Goal: Information Seeking & Learning: Learn about a topic

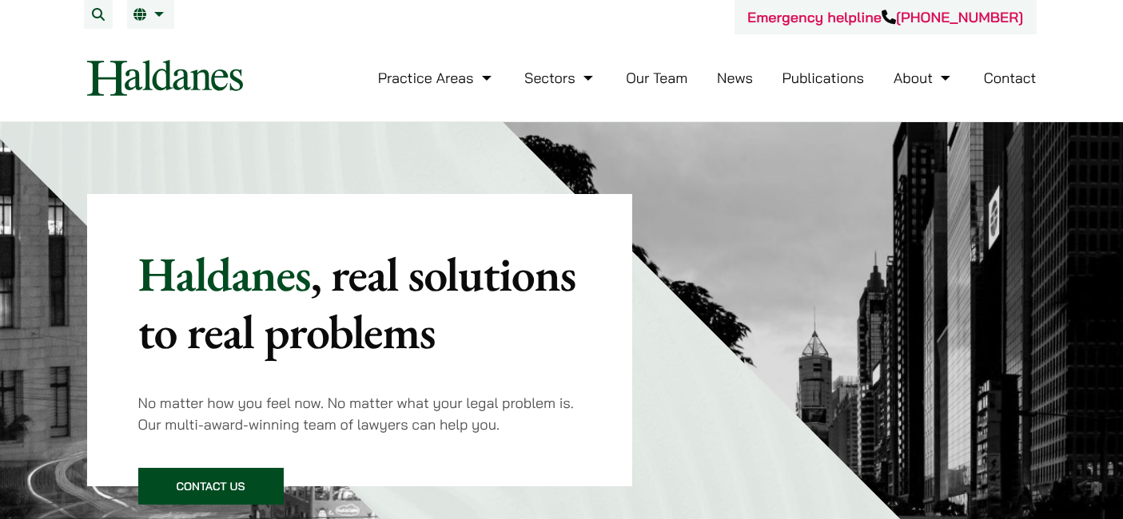
click at [734, 75] on link "News" at bounding box center [735, 78] width 36 height 18
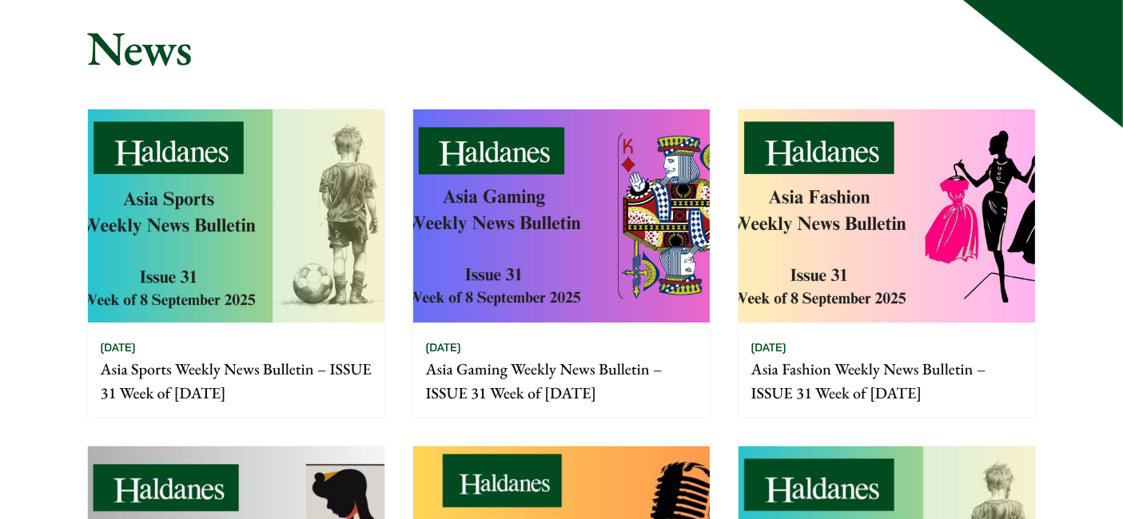
scroll to position [237, 0]
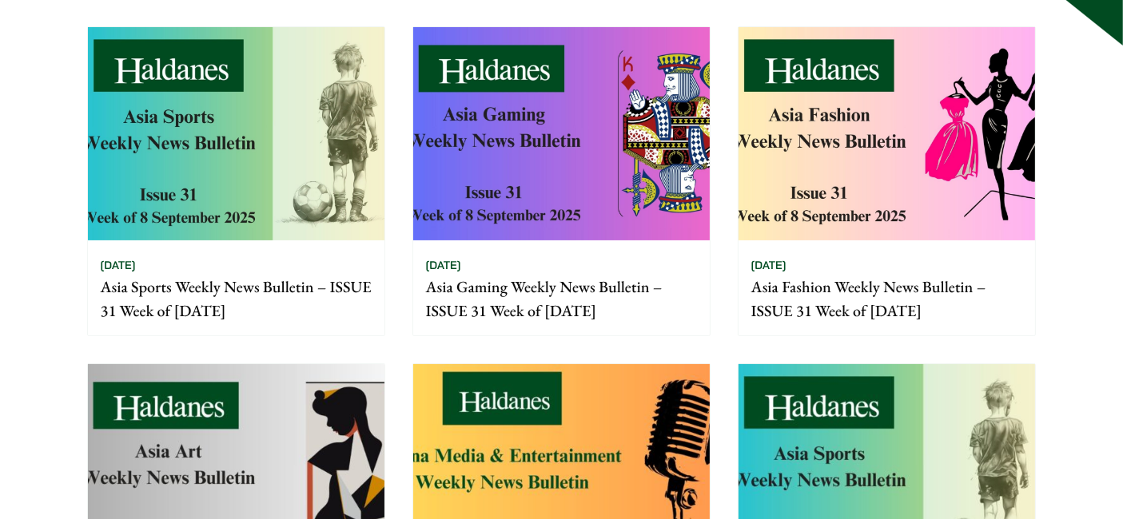
click at [901, 288] on p "Asia Fashion Weekly News Bulletin – ISSUE 31 Week of [DATE]" at bounding box center [886, 299] width 271 height 48
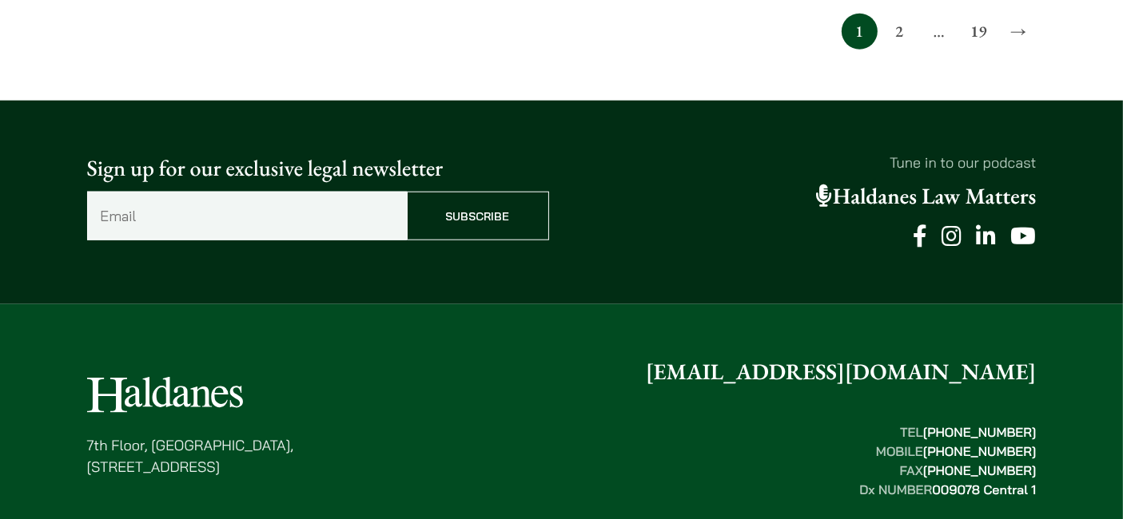
scroll to position [1361, 0]
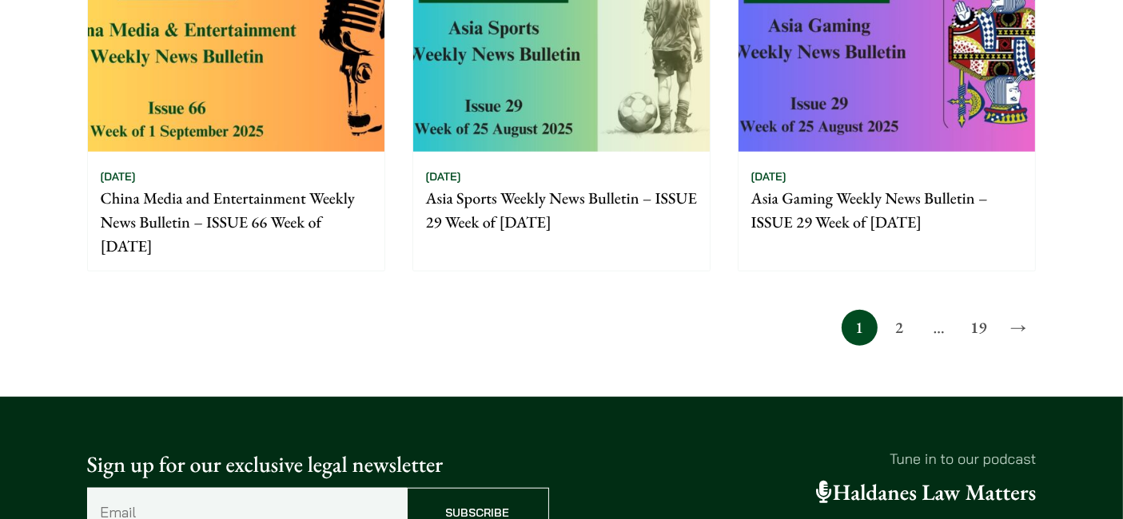
click at [900, 325] on link "2" at bounding box center [899, 328] width 36 height 36
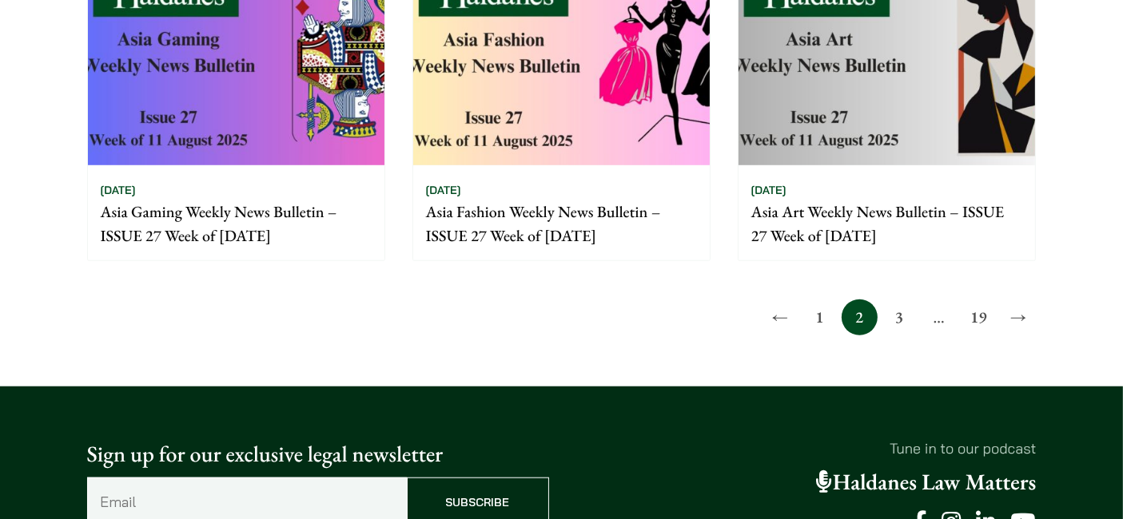
scroll to position [1479, 0]
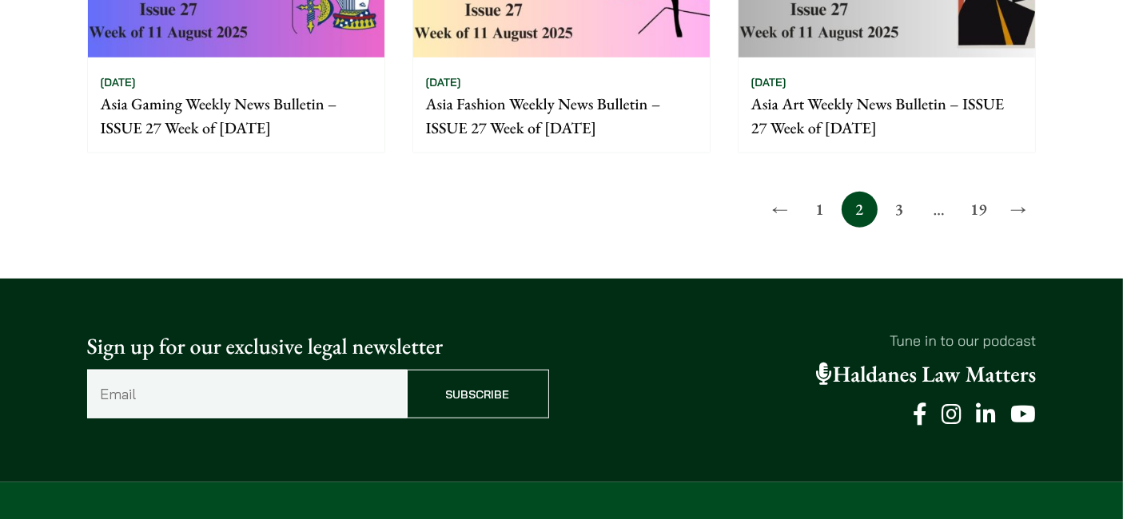
click at [898, 204] on link "3" at bounding box center [899, 210] width 36 height 36
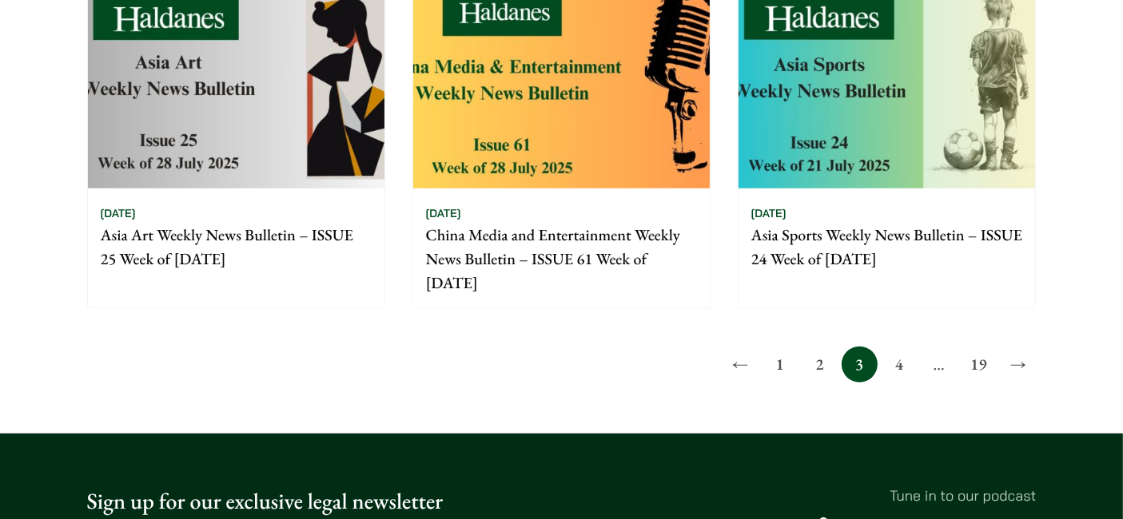
scroll to position [1538, 0]
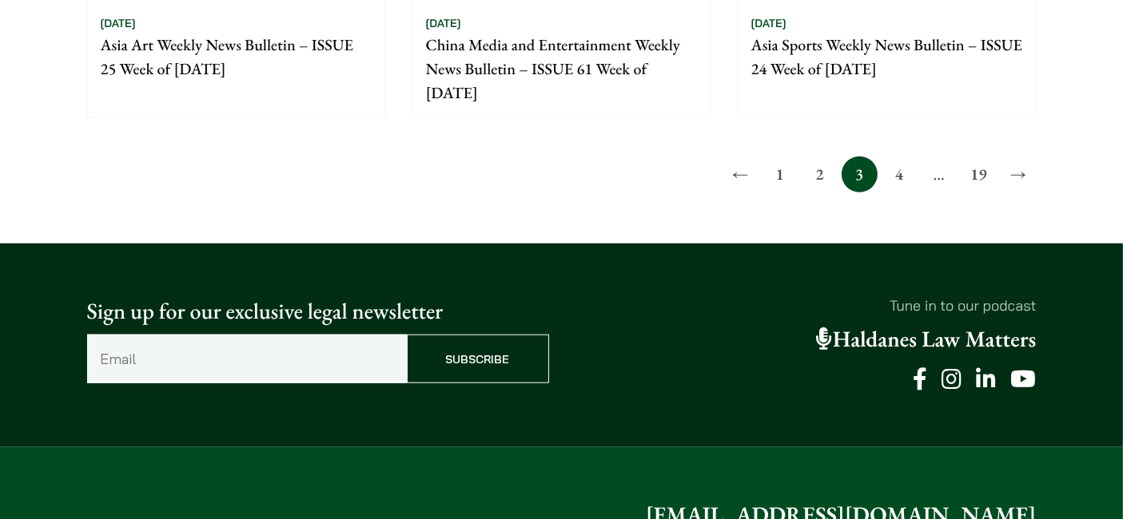
click at [902, 182] on link "4" at bounding box center [899, 175] width 36 height 36
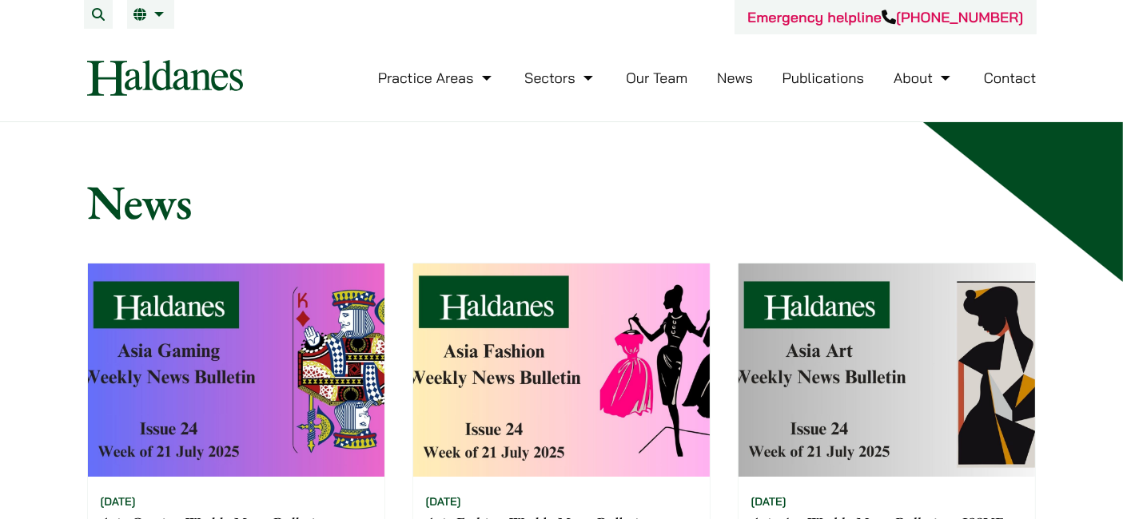
click at [737, 81] on link "News" at bounding box center [735, 78] width 36 height 18
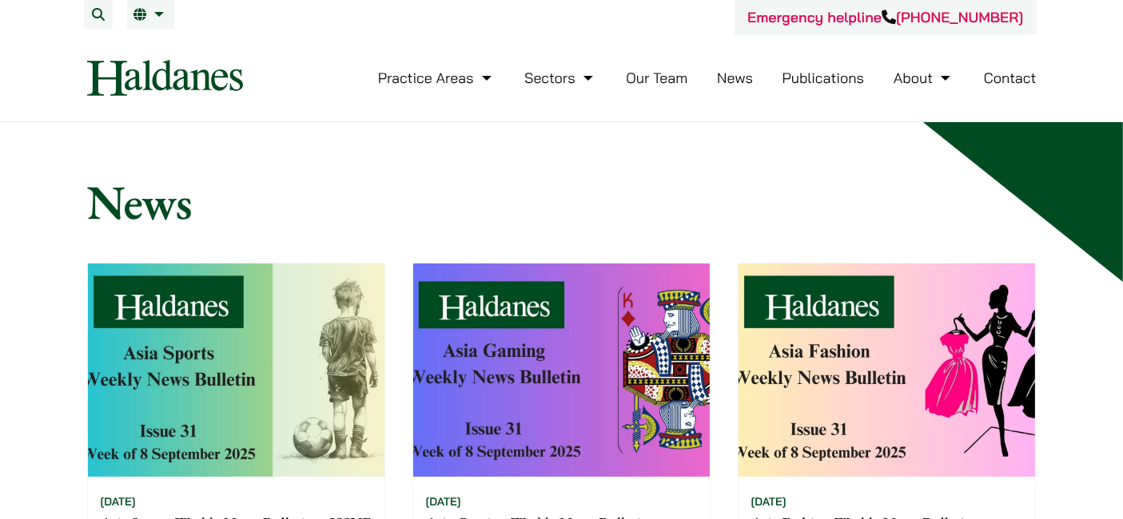
click at [737, 81] on link "News" at bounding box center [735, 78] width 36 height 18
click at [850, 74] on link "Publications" at bounding box center [823, 78] width 82 height 18
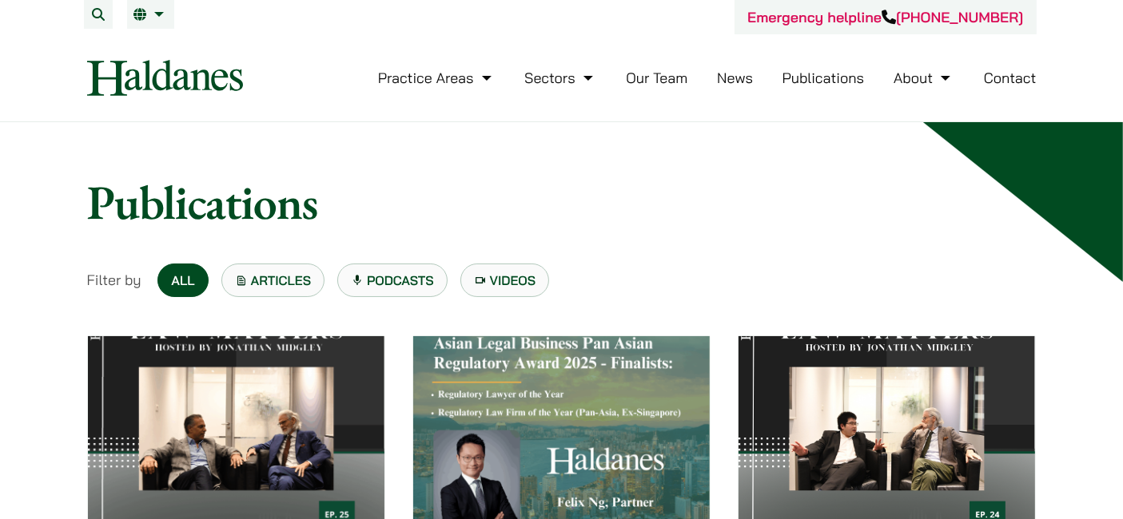
click at [737, 76] on link "News" at bounding box center [735, 78] width 36 height 18
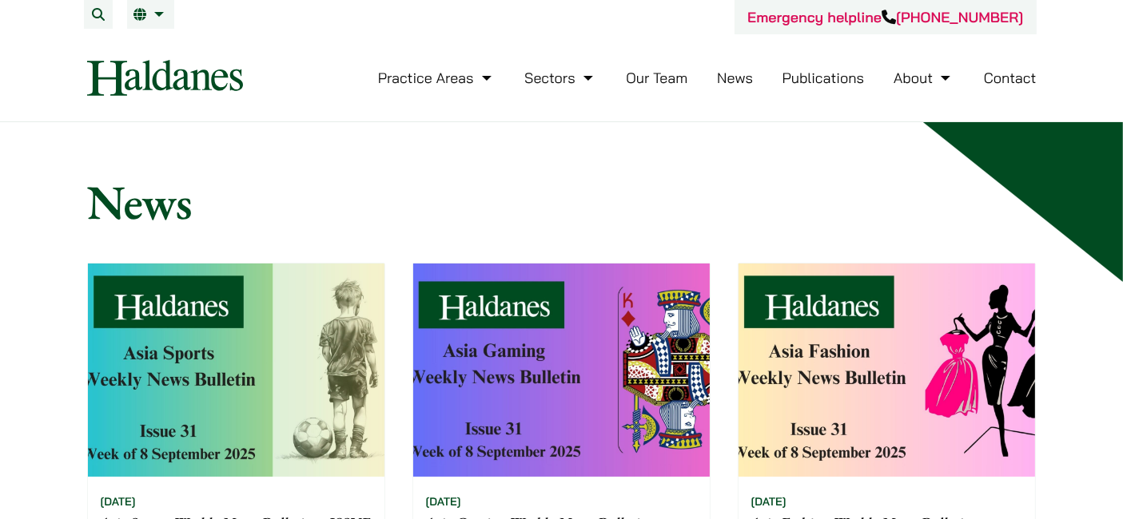
click at [734, 86] on link "News" at bounding box center [735, 78] width 36 height 18
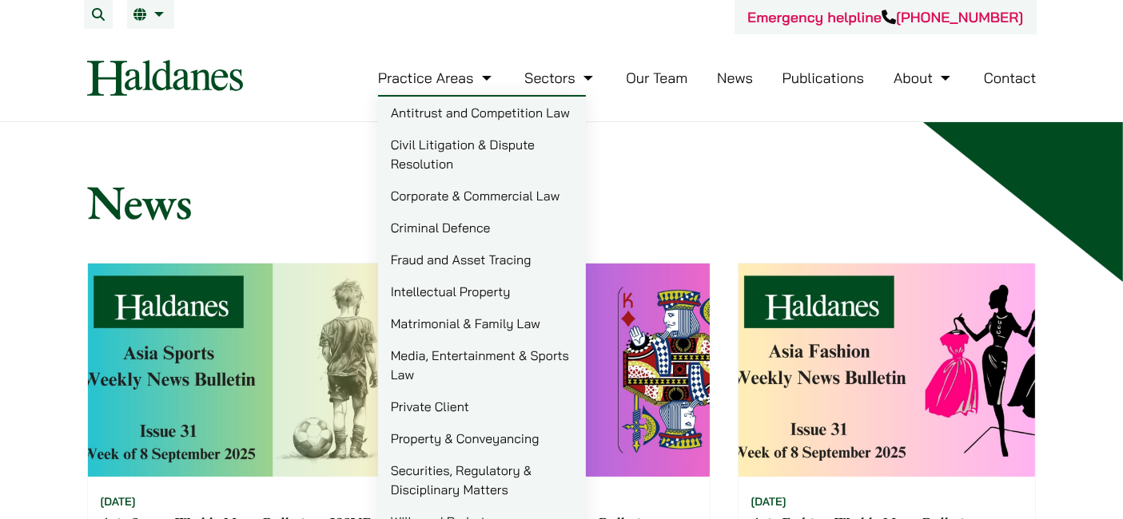
click at [217, 71] on img at bounding box center [165, 78] width 156 height 36
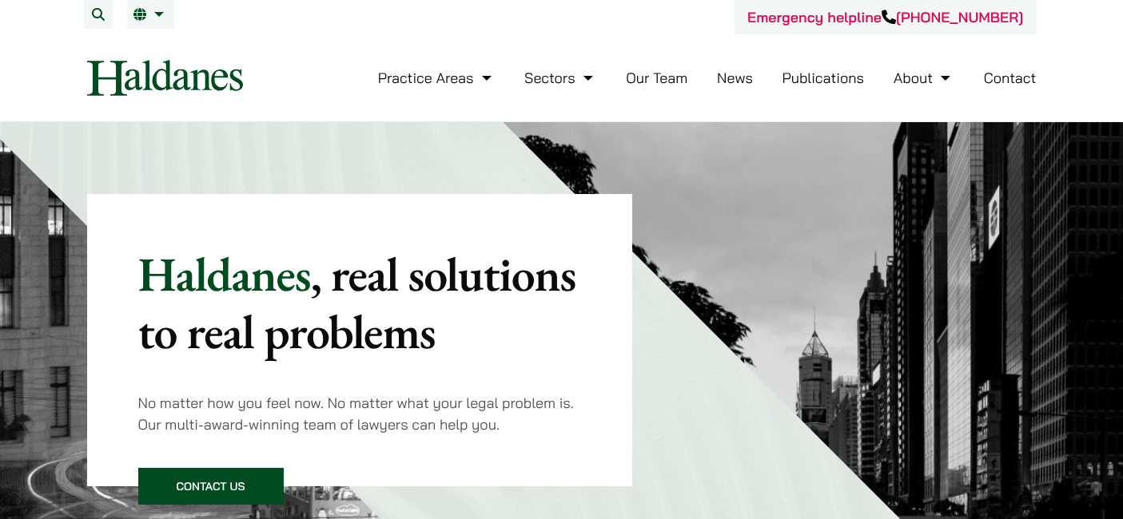
click at [814, 81] on link "Publications" at bounding box center [823, 78] width 82 height 18
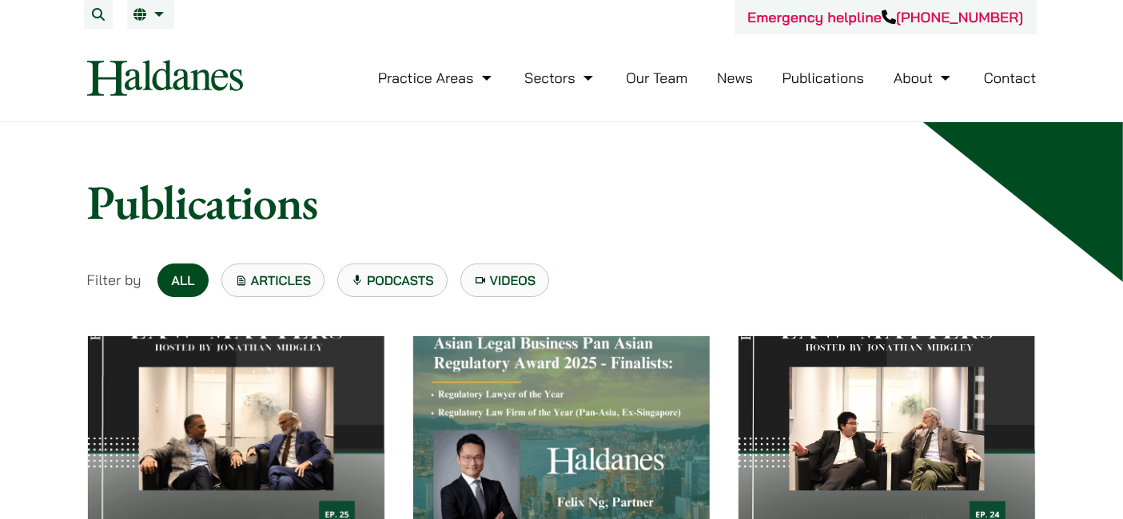
click at [743, 70] on link "News" at bounding box center [735, 78] width 36 height 18
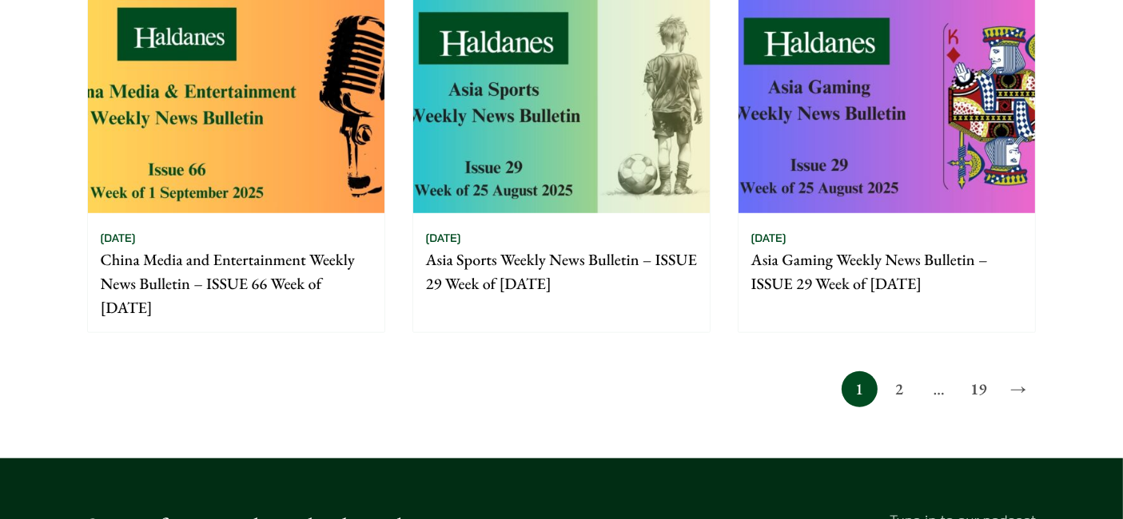
scroll to position [1361, 0]
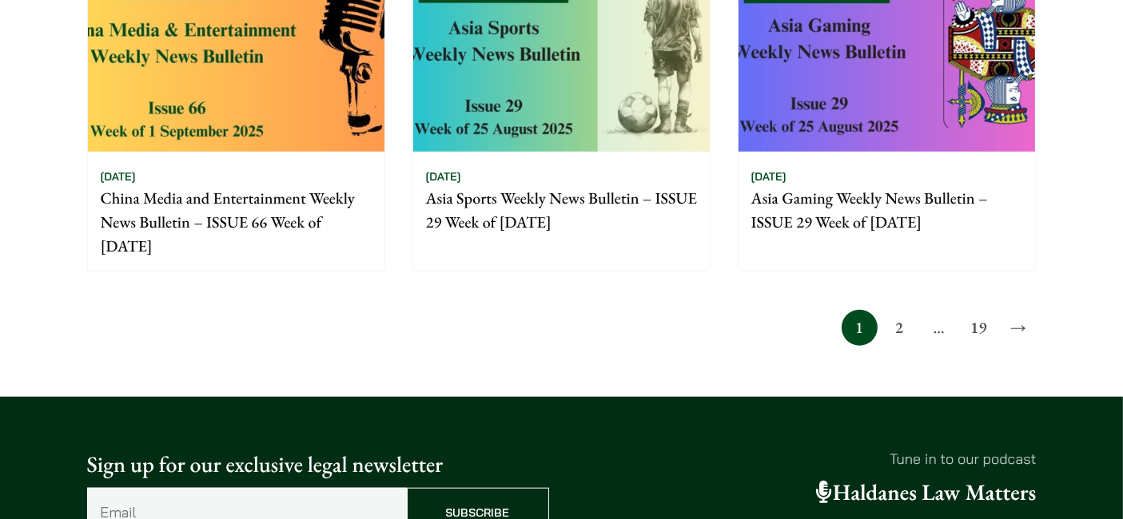
click at [984, 318] on link "19" at bounding box center [979, 328] width 36 height 36
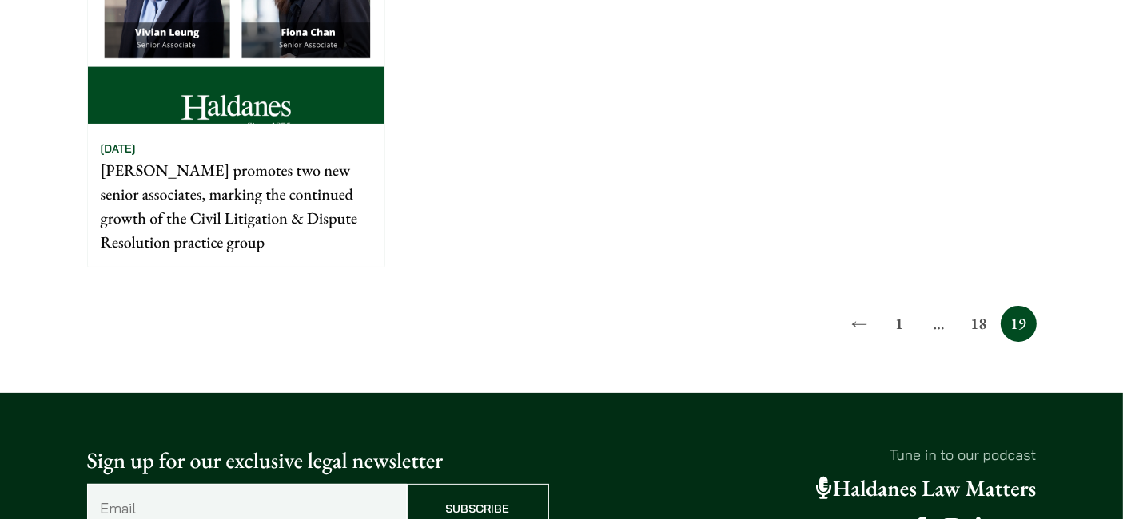
scroll to position [355, 0]
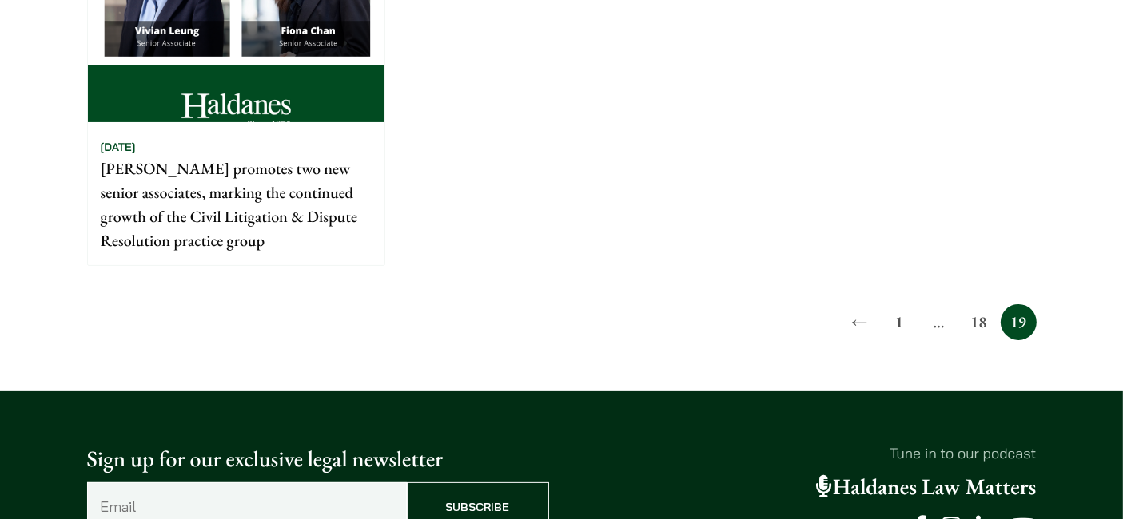
click at [890, 316] on link "1" at bounding box center [899, 322] width 36 height 36
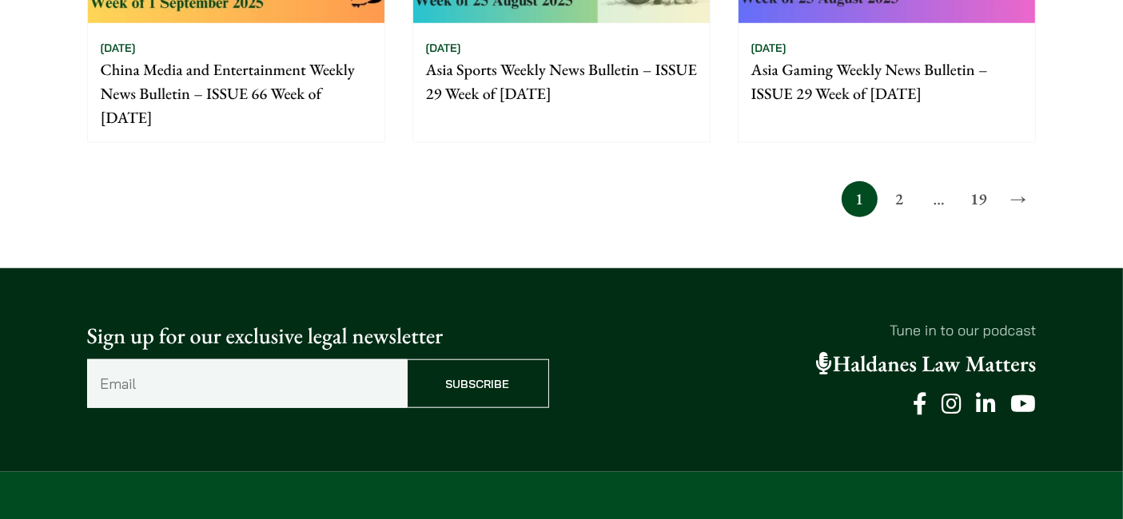
scroll to position [1465, 0]
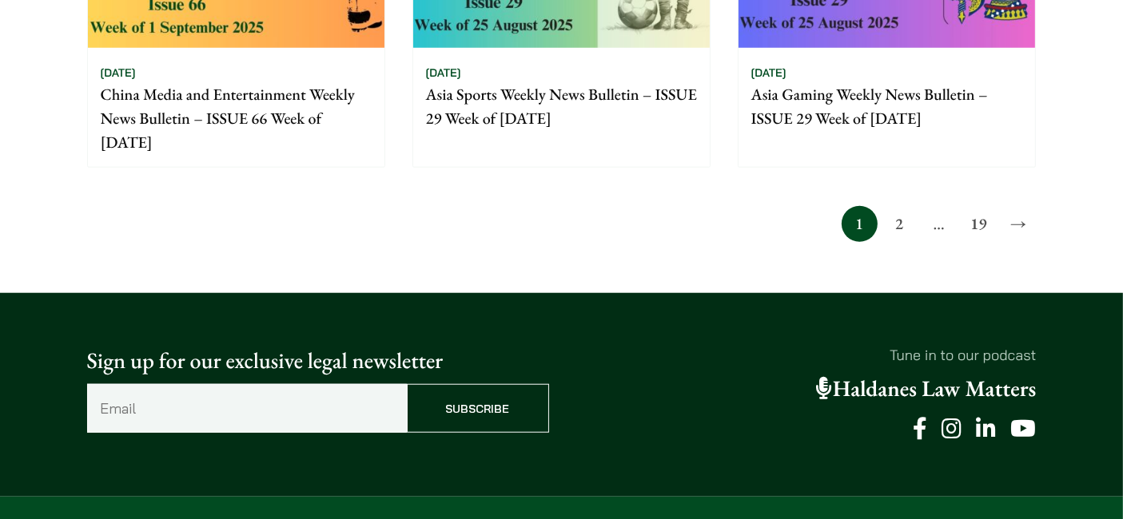
click at [939, 222] on span "…" at bounding box center [939, 224] width 36 height 36
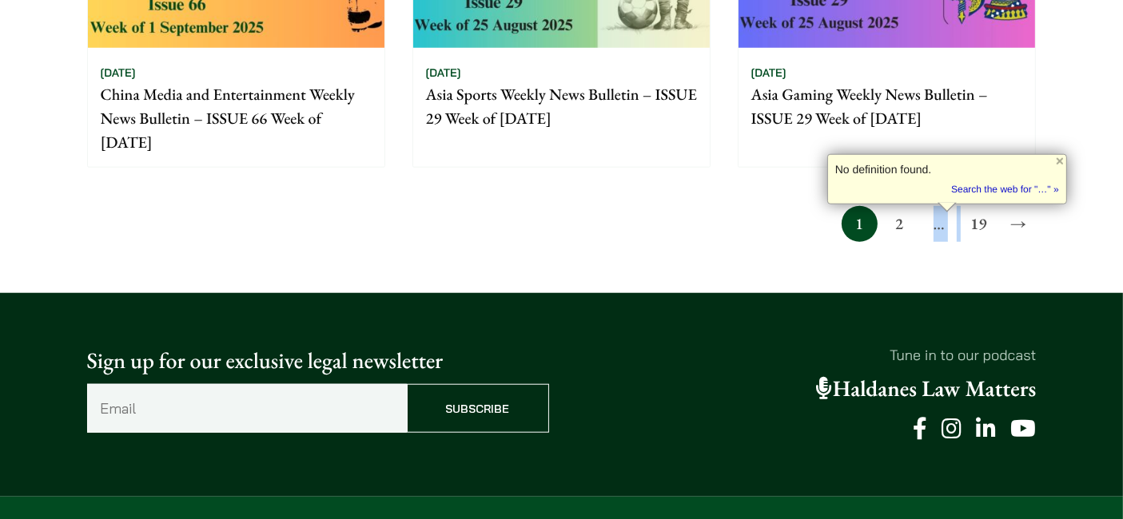
click at [1026, 220] on link "→" at bounding box center [1018, 224] width 36 height 36
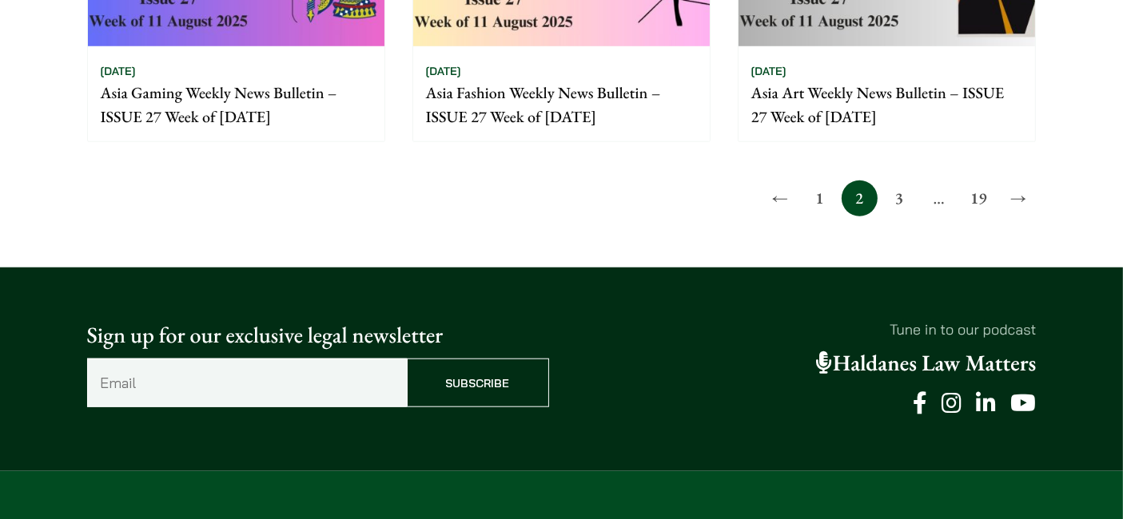
scroll to position [1361, 0]
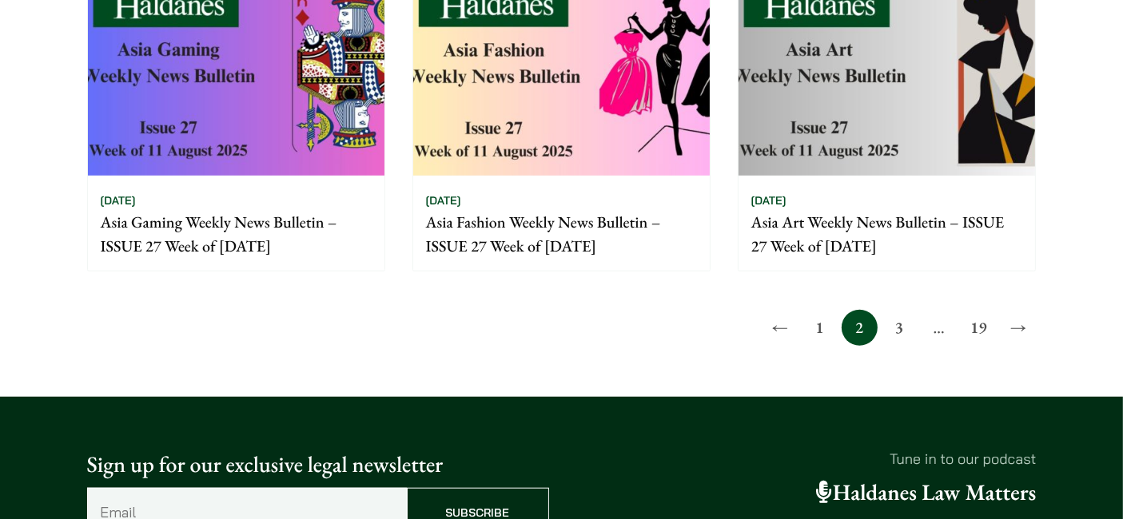
click at [1020, 325] on link "→" at bounding box center [1018, 328] width 36 height 36
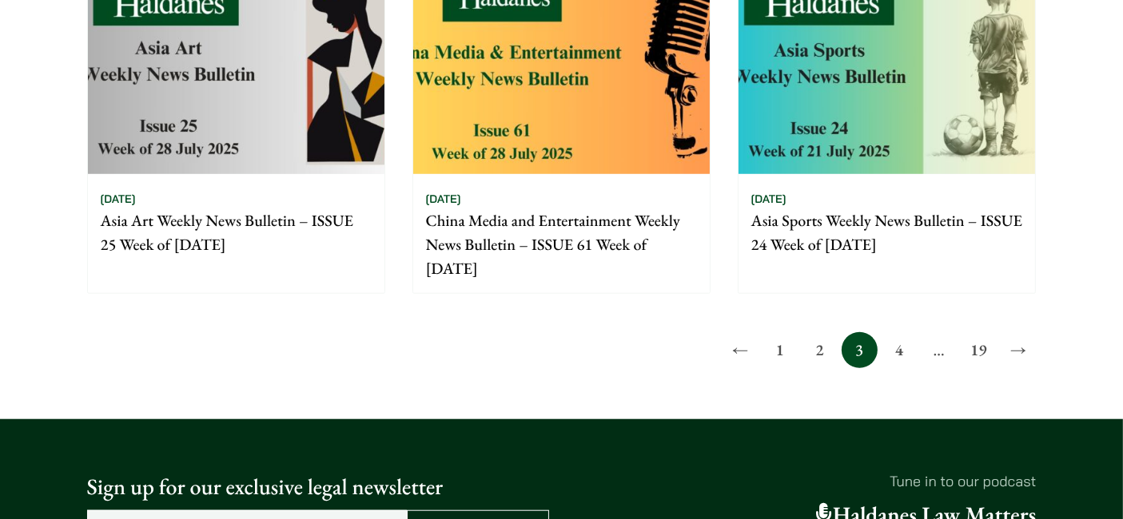
scroll to position [1420, 0]
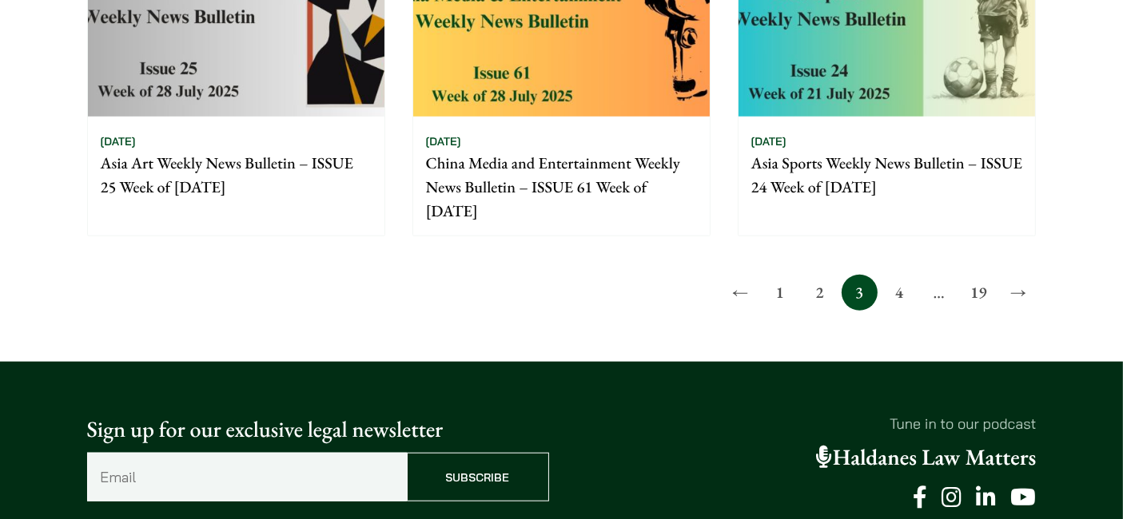
click at [1026, 281] on link "→" at bounding box center [1018, 293] width 36 height 36
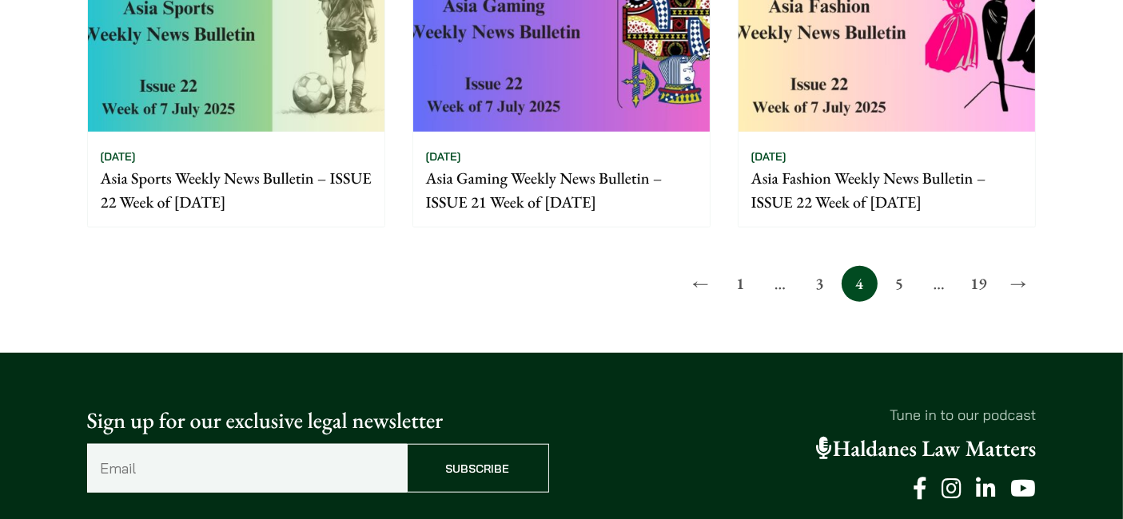
scroll to position [1538, 0]
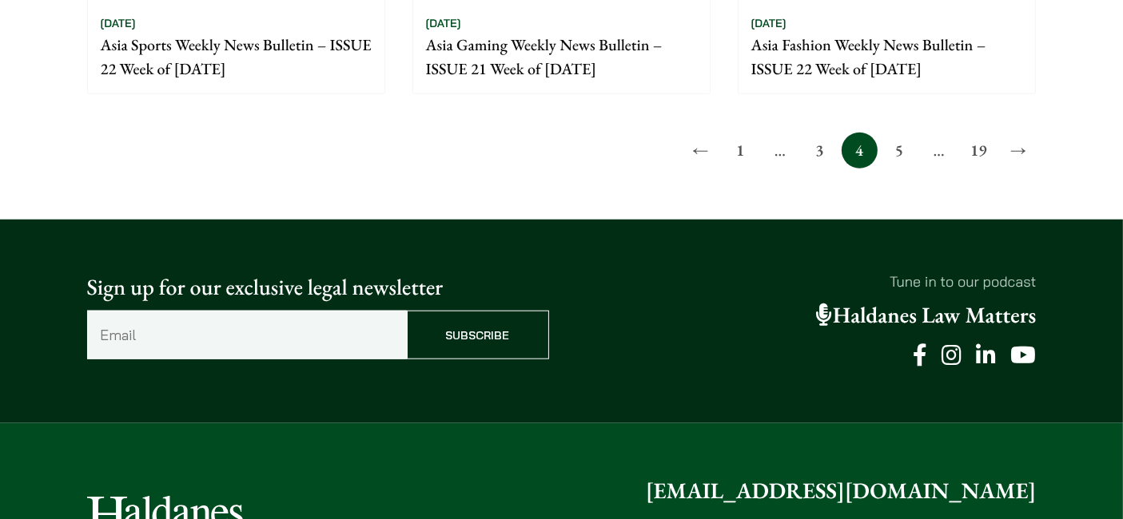
click at [903, 153] on link "5" at bounding box center [899, 151] width 36 height 36
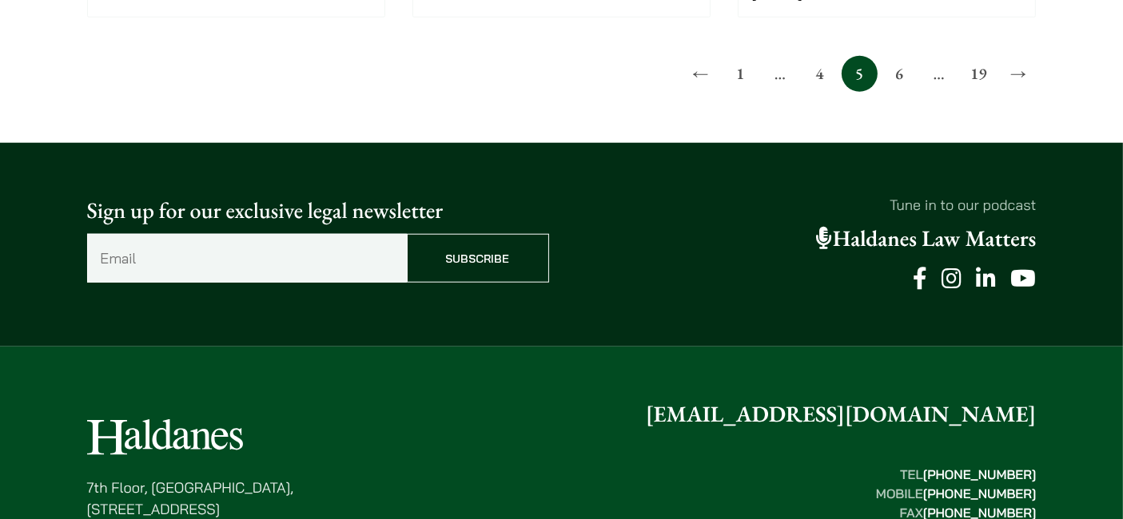
scroll to position [1522, 0]
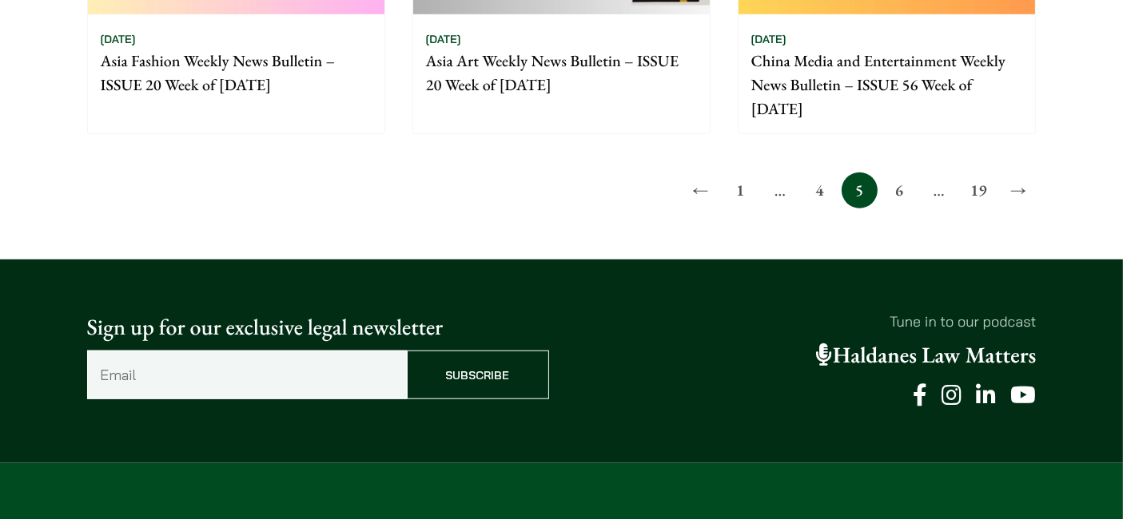
click at [1021, 188] on link "→" at bounding box center [1018, 191] width 36 height 36
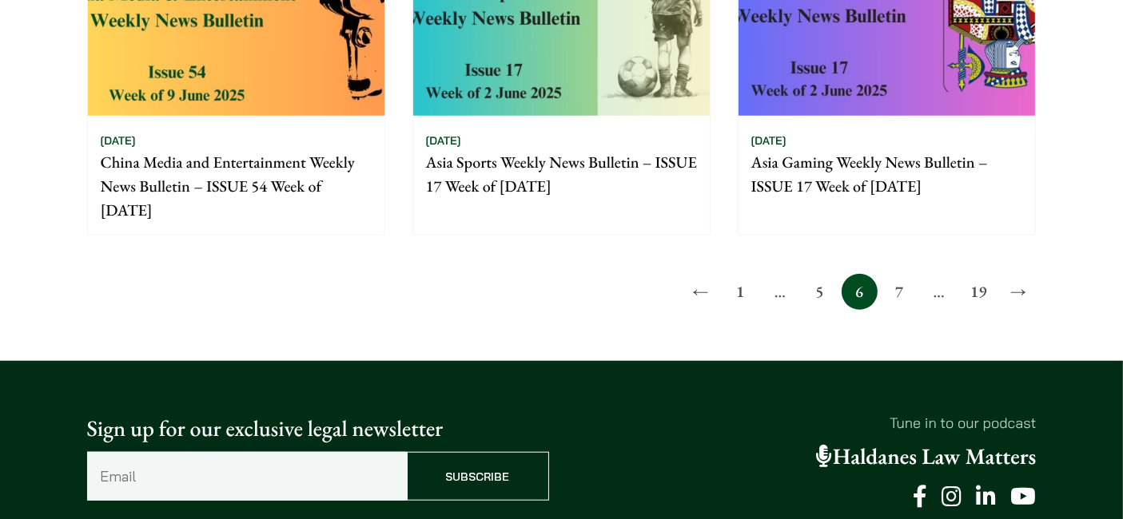
scroll to position [1390, 0]
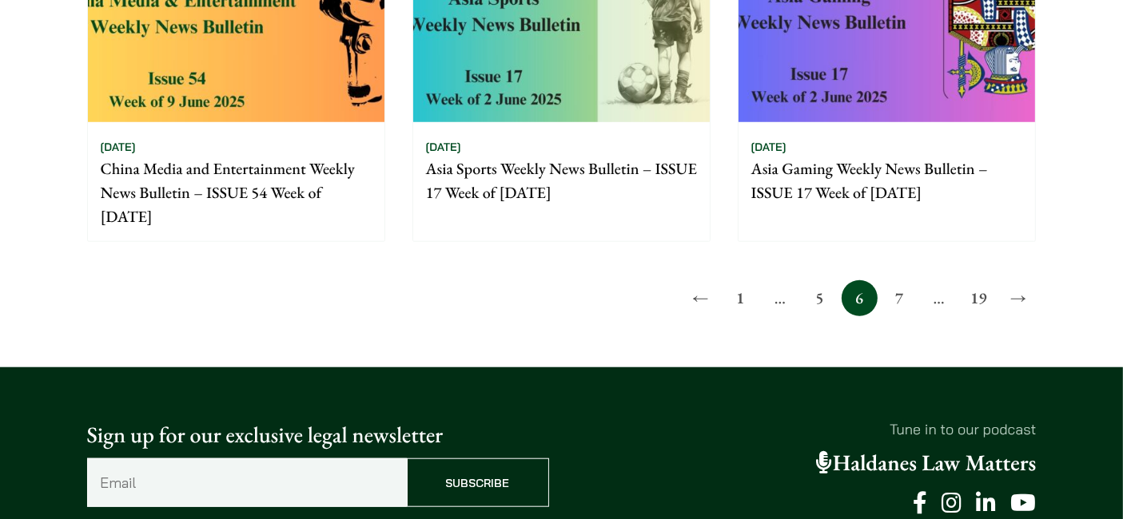
click at [942, 302] on span "…" at bounding box center [939, 298] width 36 height 36
click at [984, 297] on link "19" at bounding box center [979, 298] width 36 height 36
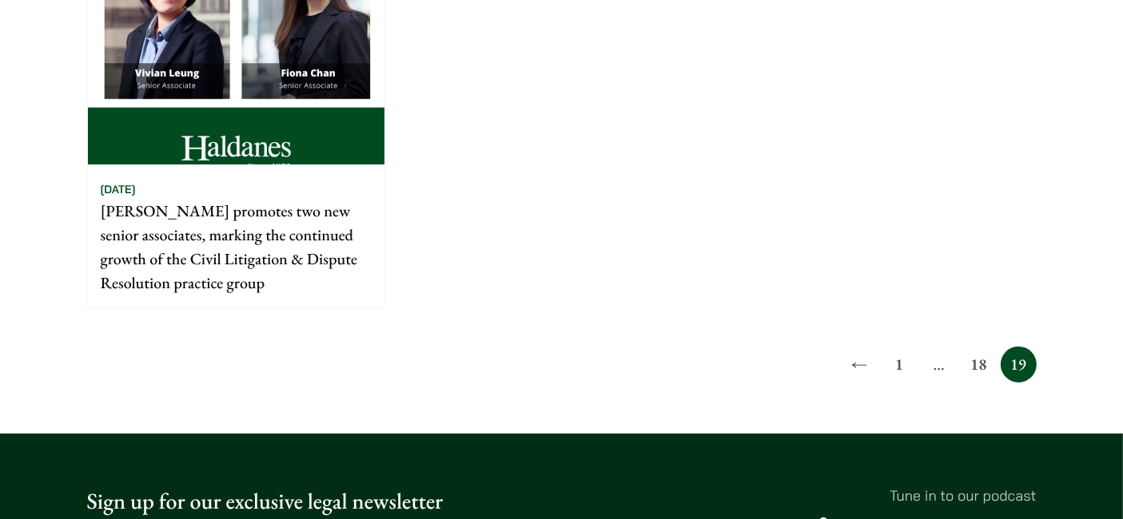
scroll to position [532, 0]
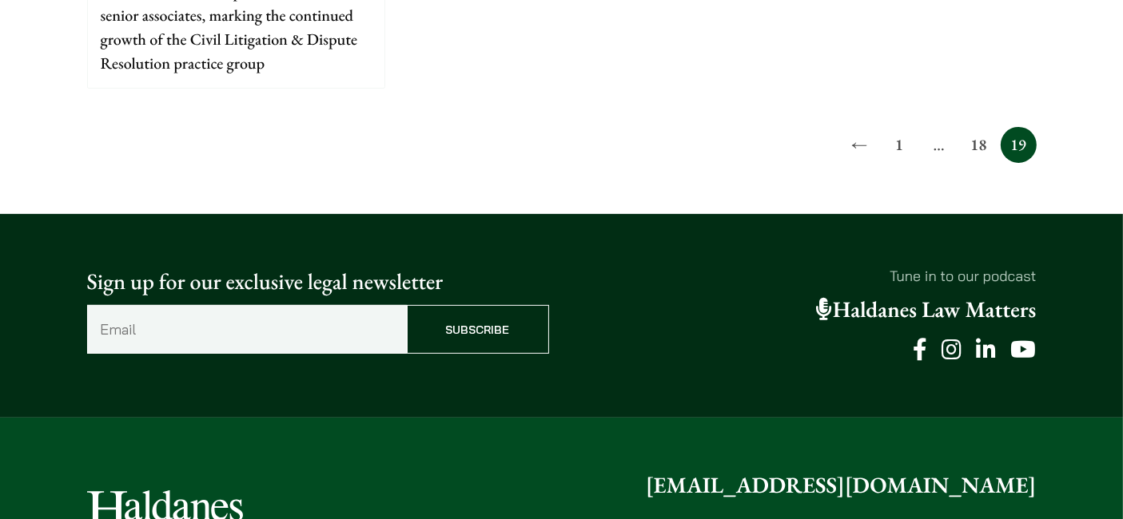
click at [868, 147] on link "←" at bounding box center [859, 145] width 36 height 36
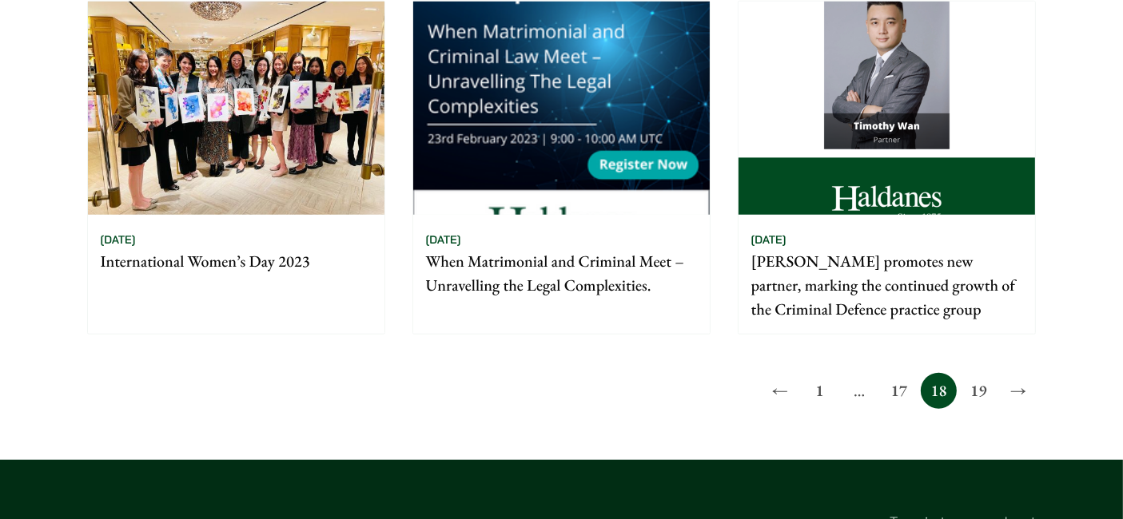
scroll to position [1479, 0]
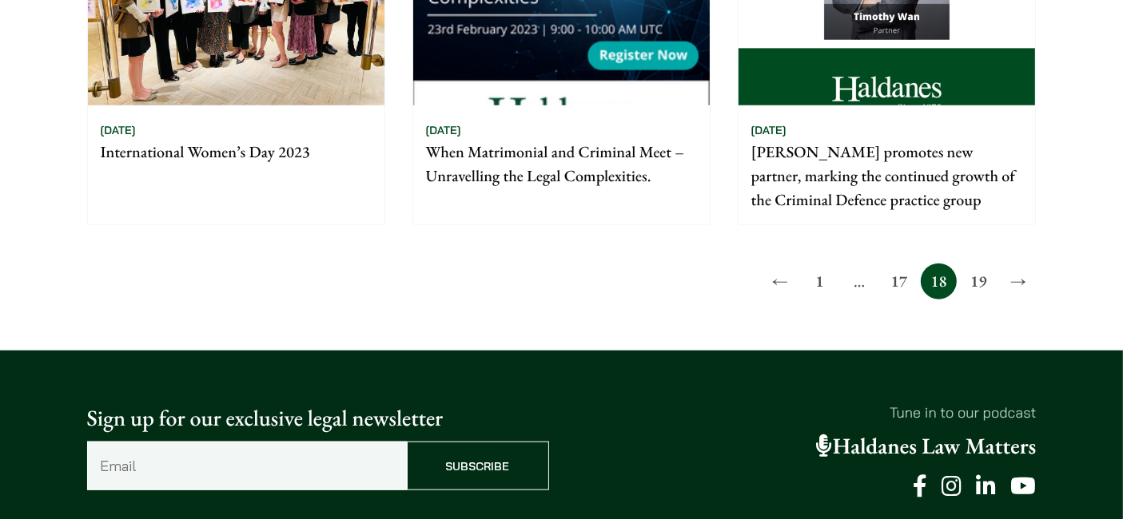
click at [895, 278] on link "17" at bounding box center [899, 282] width 36 height 36
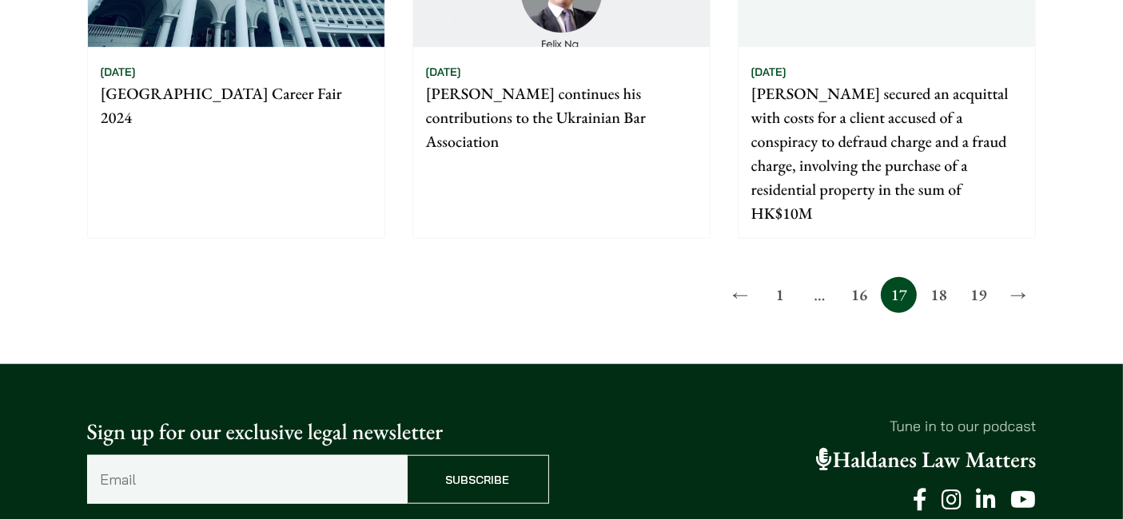
scroll to position [1420, 0]
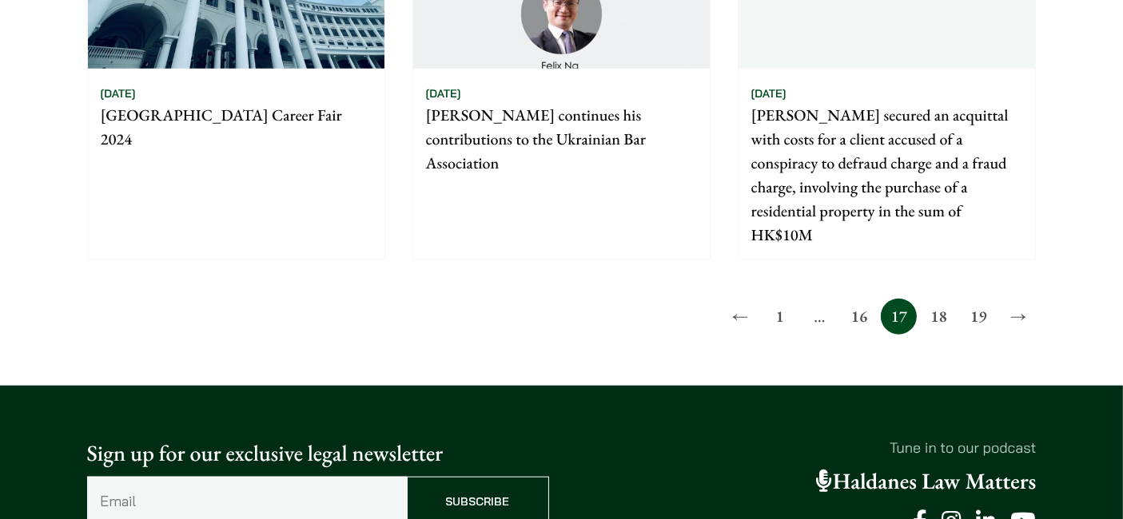
click at [853, 335] on link "16" at bounding box center [859, 317] width 36 height 36
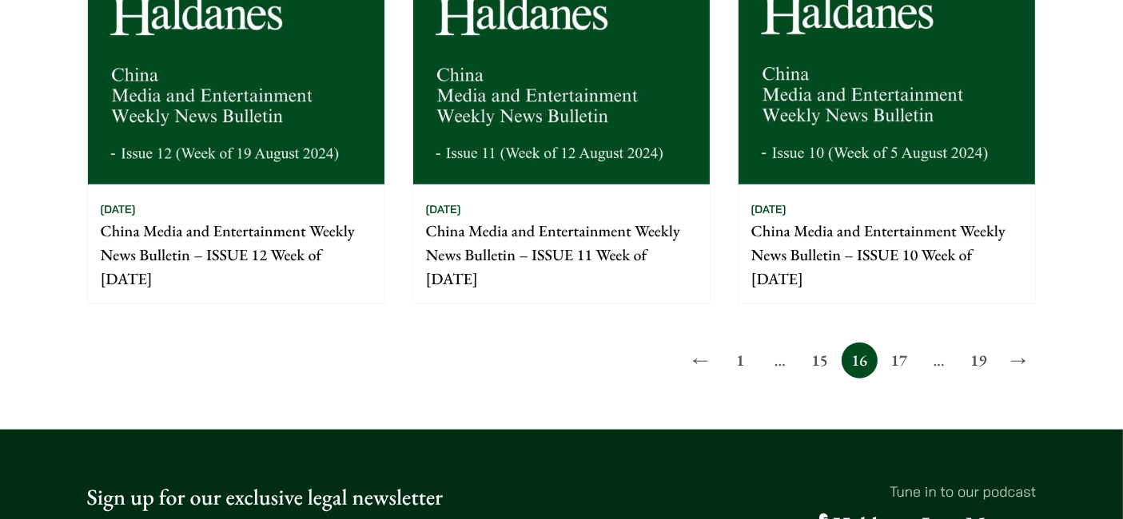
scroll to position [1479, 0]
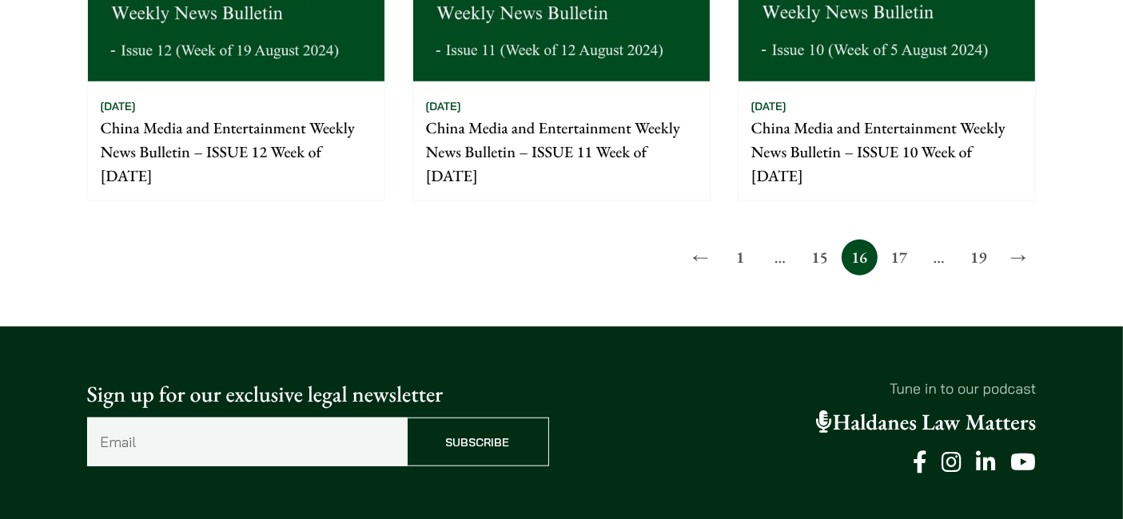
click at [823, 255] on link "15" at bounding box center [819, 258] width 36 height 36
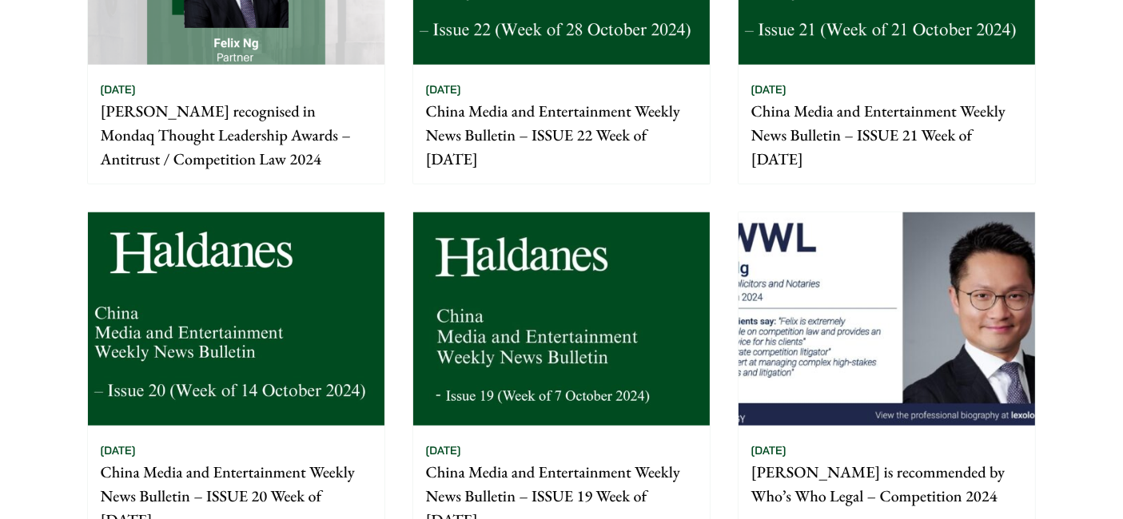
scroll to position [1302, 0]
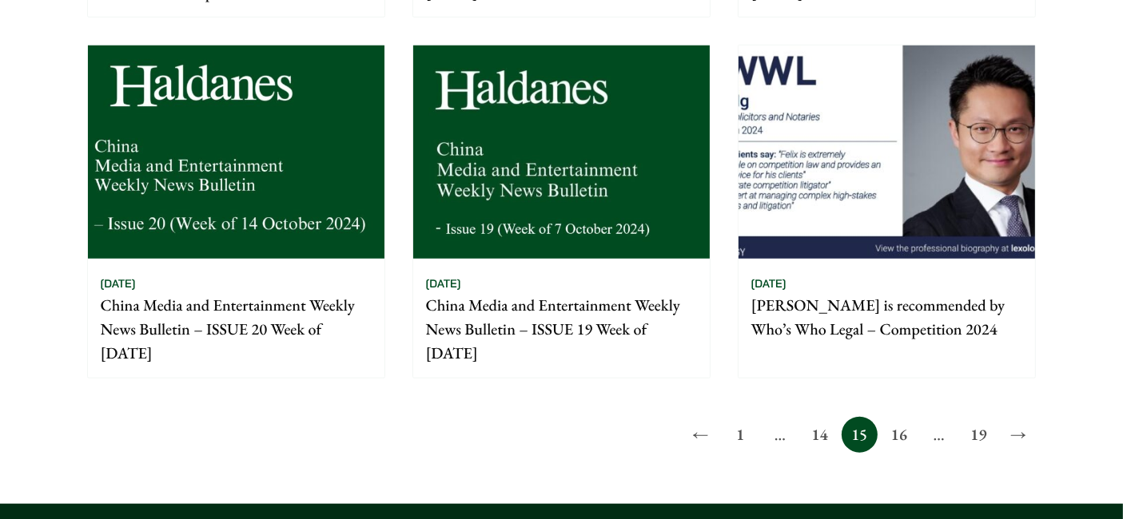
click at [816, 433] on link "14" at bounding box center [819, 435] width 36 height 36
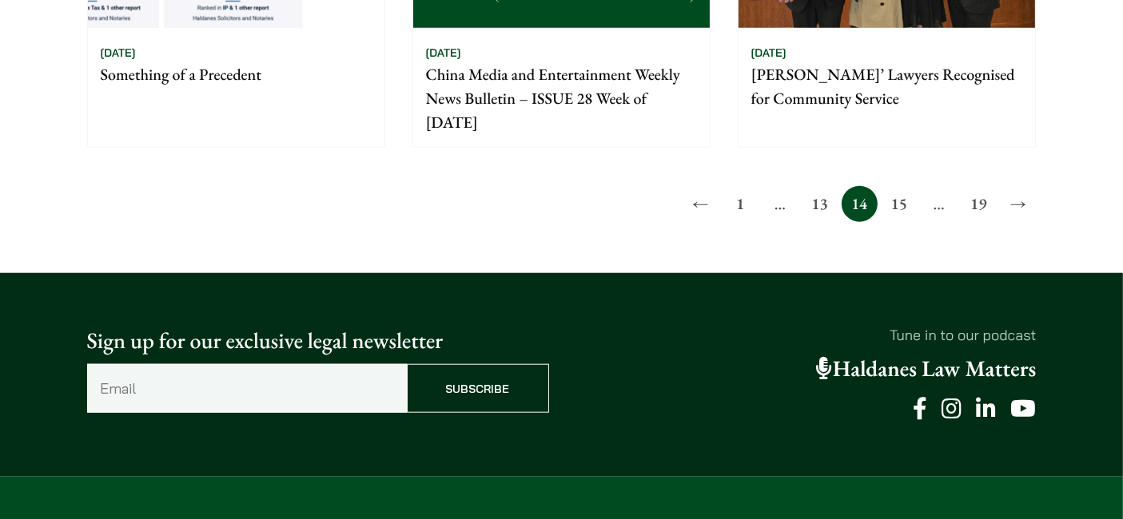
scroll to position [1361, 0]
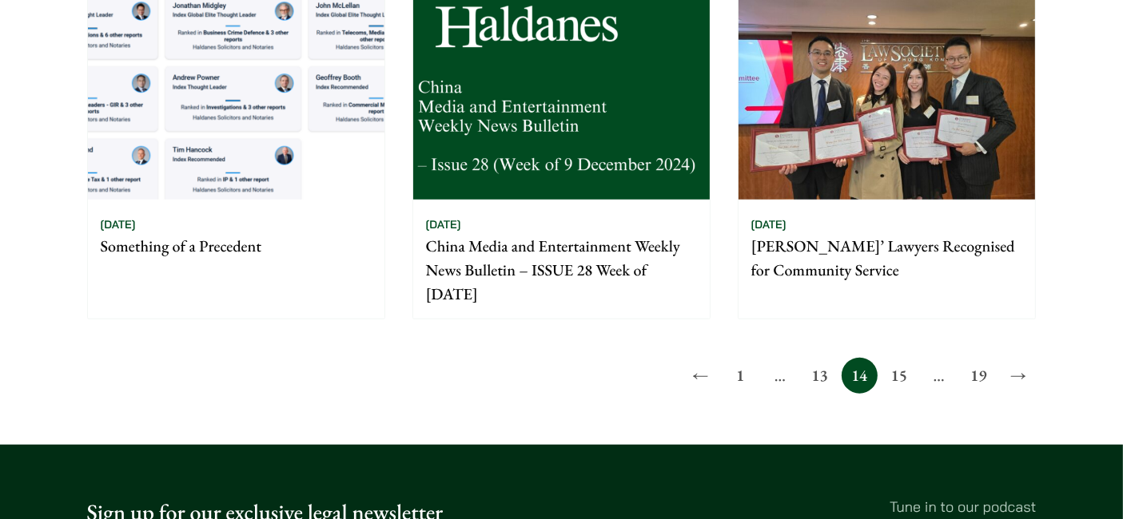
click at [823, 364] on link "13" at bounding box center [819, 376] width 36 height 36
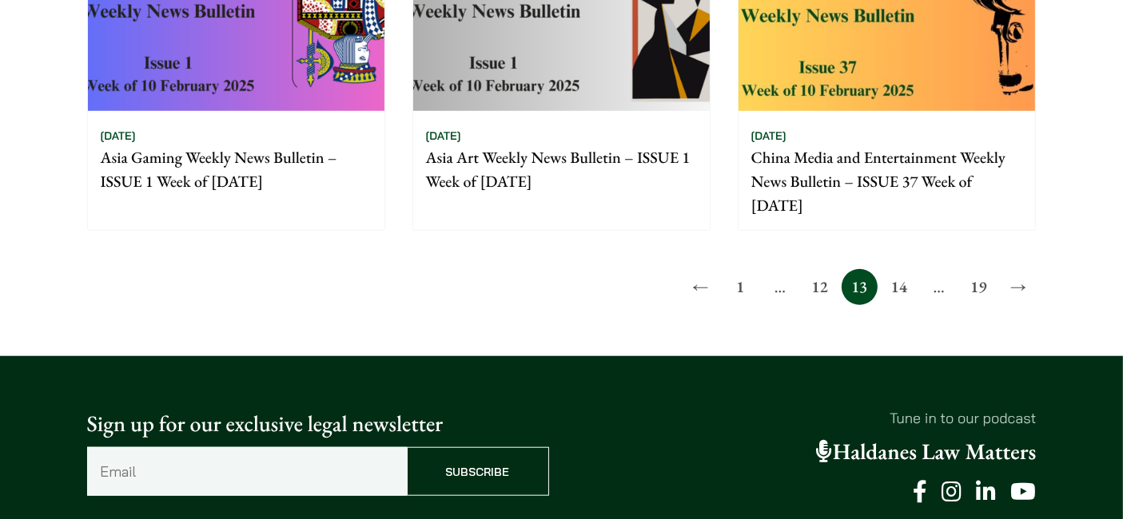
scroll to position [1243, 0]
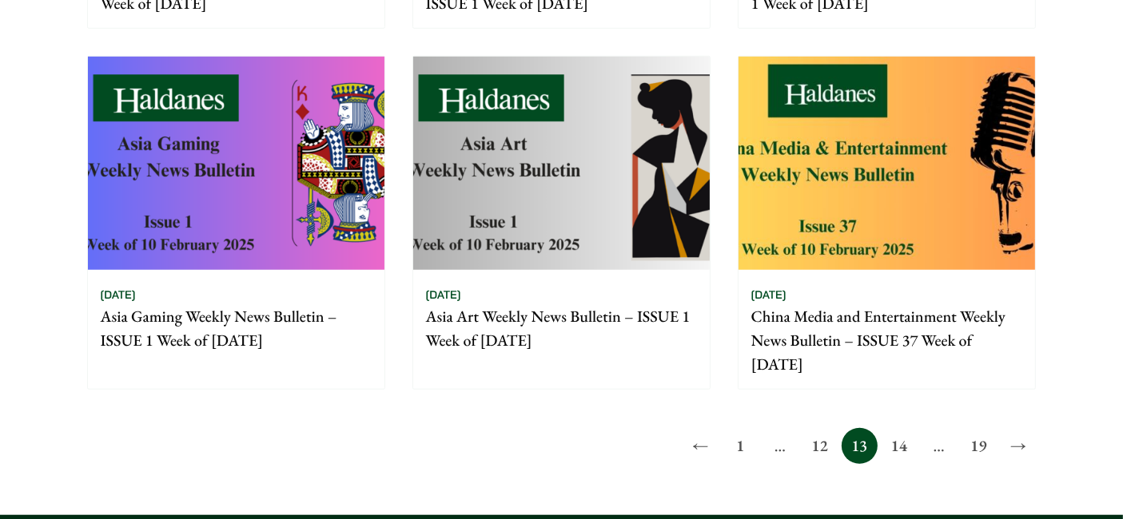
click at [815, 443] on link "12" at bounding box center [819, 446] width 36 height 36
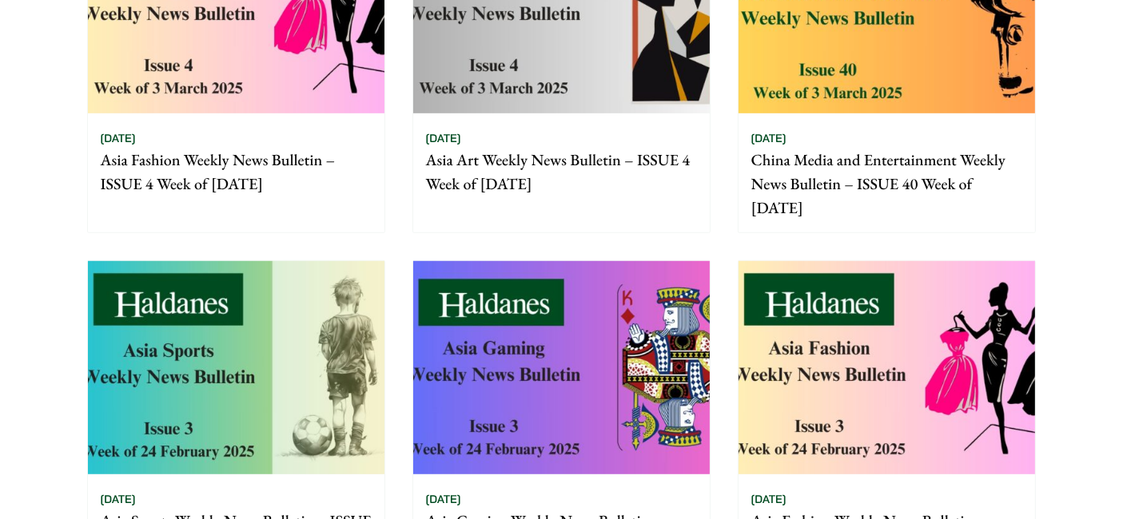
scroll to position [1183, 0]
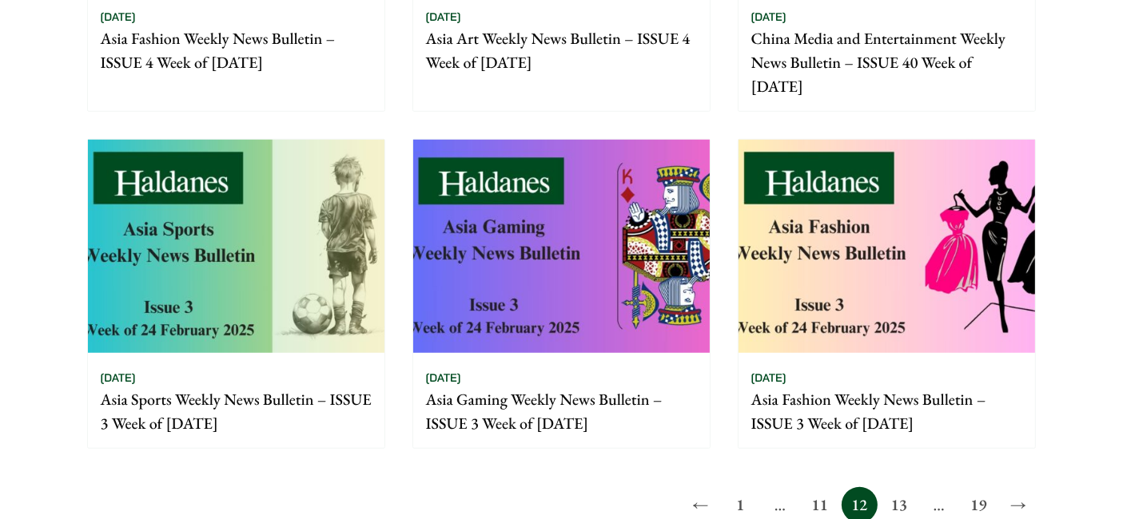
click at [817, 497] on link "11" at bounding box center [819, 505] width 36 height 36
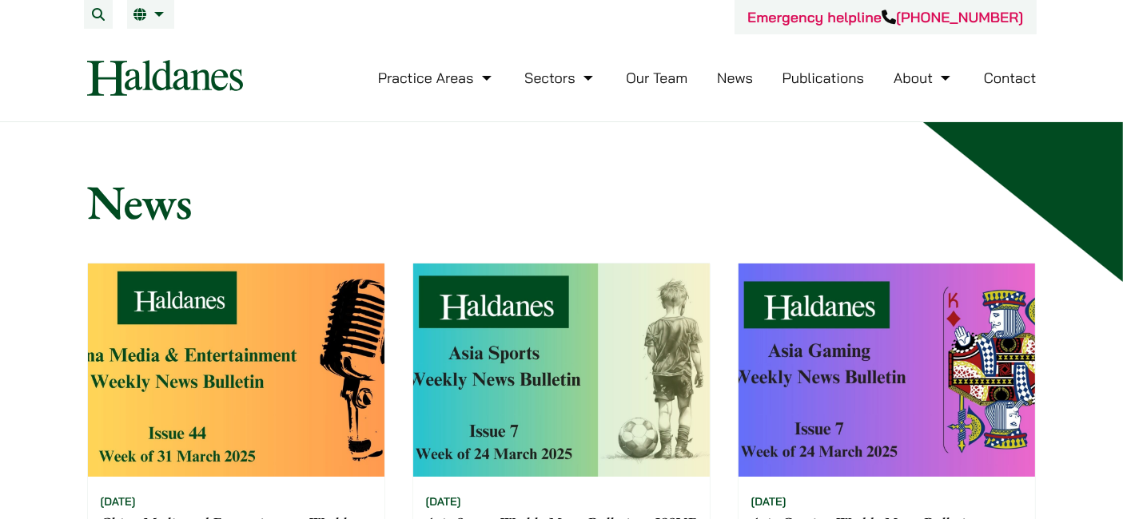
click at [831, 78] on link "Publications" at bounding box center [823, 78] width 82 height 18
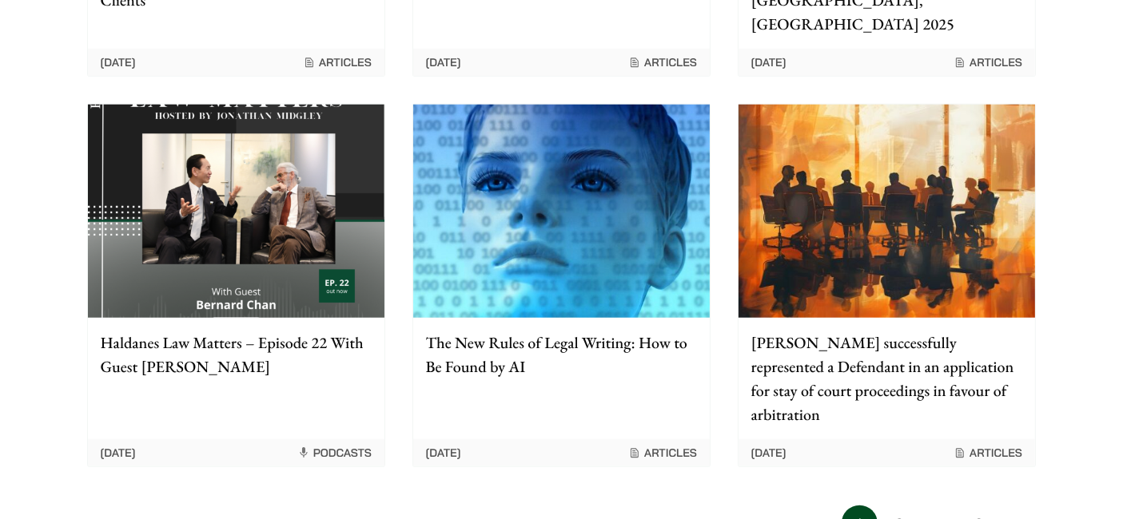
scroll to position [1361, 0]
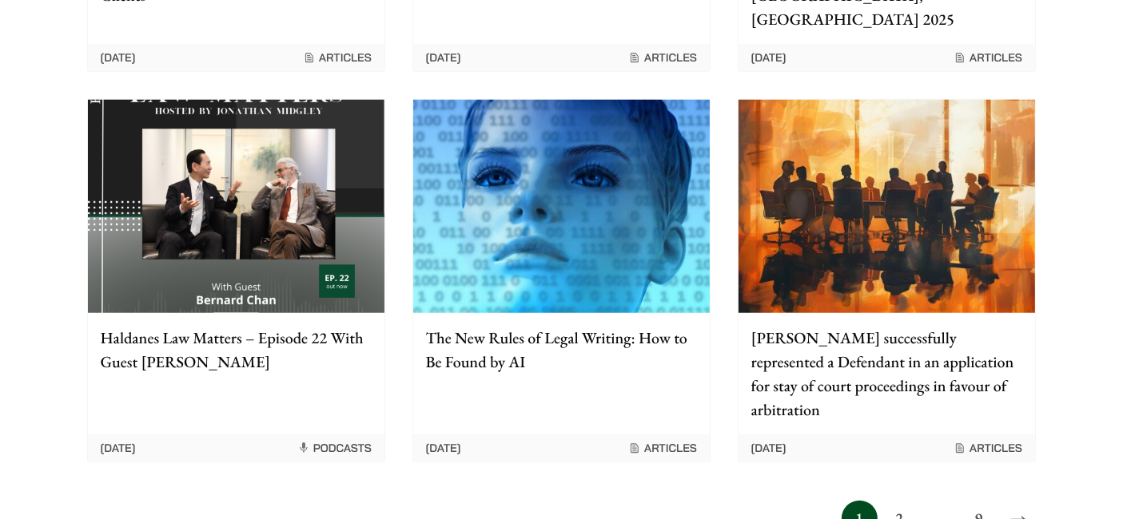
click at [897, 501] on link "2" at bounding box center [899, 519] width 36 height 36
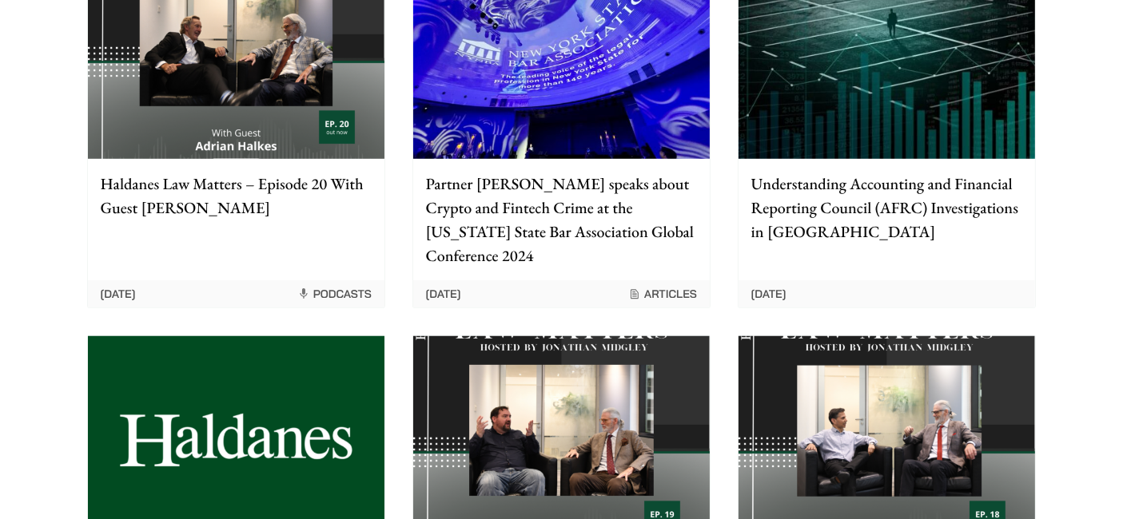
scroll to position [1420, 0]
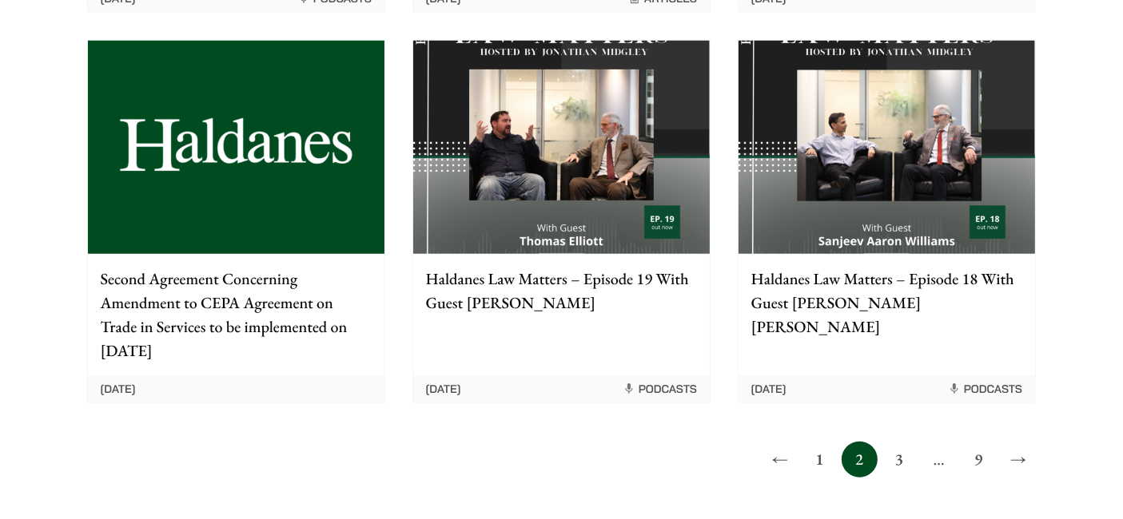
click at [901, 442] on link "3" at bounding box center [899, 460] width 36 height 36
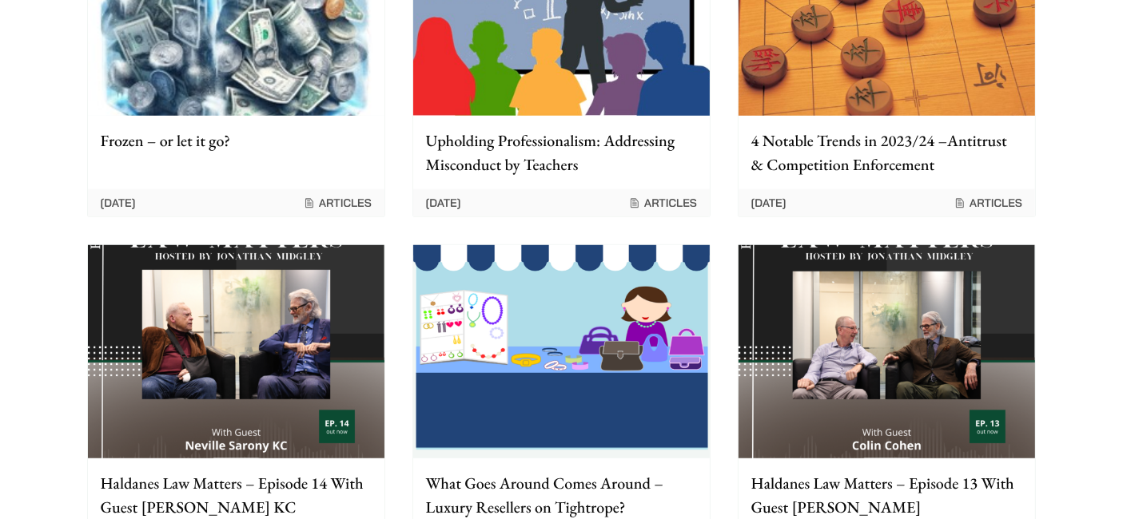
scroll to position [1361, 0]
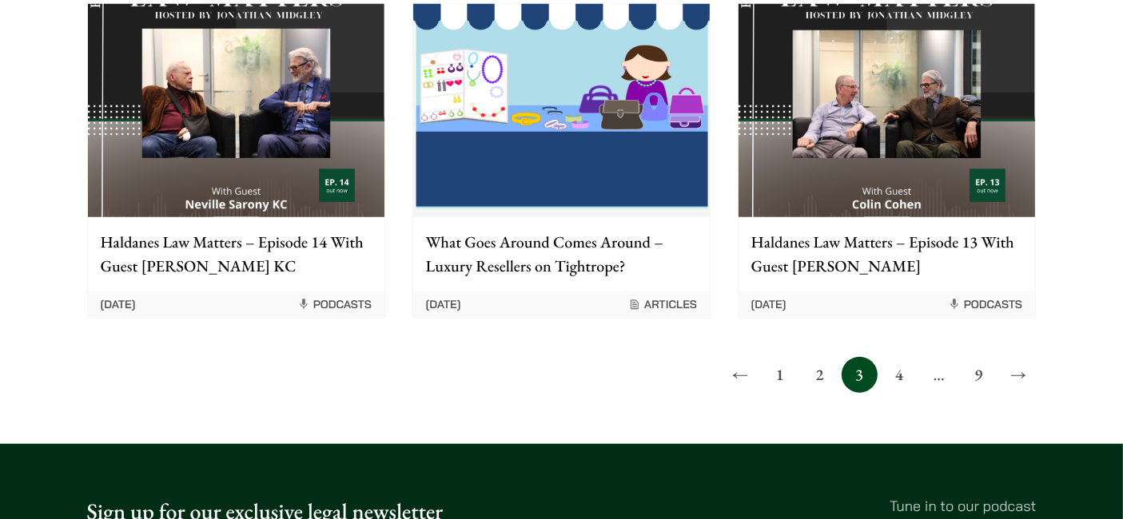
click at [899, 376] on link "4" at bounding box center [899, 375] width 36 height 36
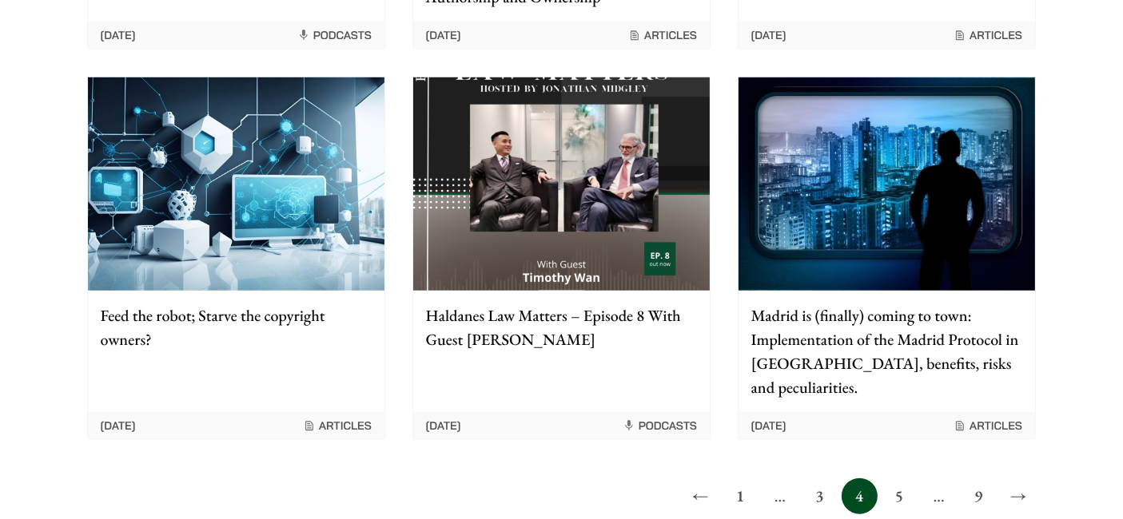
scroll to position [1479, 0]
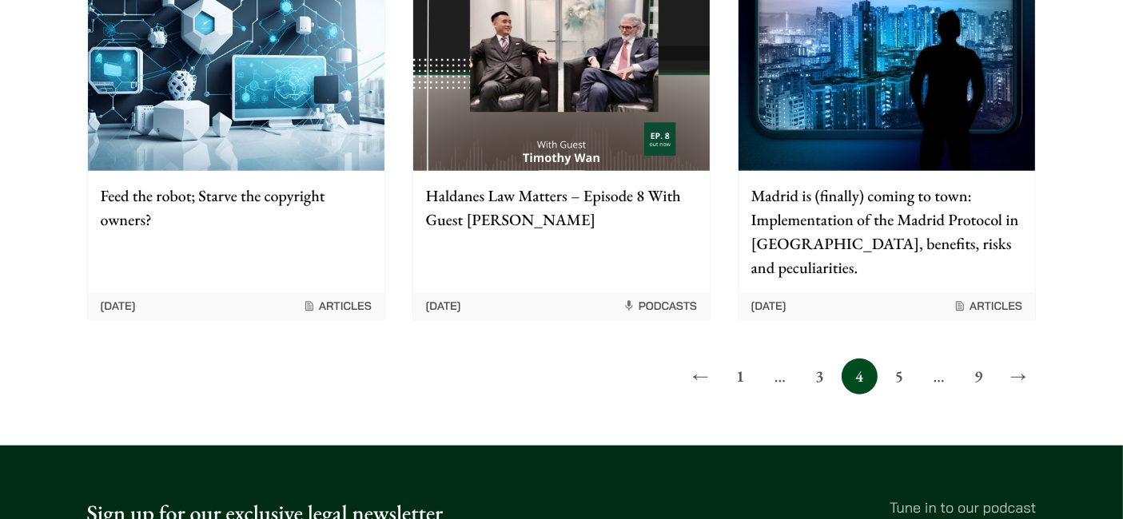
click at [909, 359] on link "5" at bounding box center [899, 377] width 36 height 36
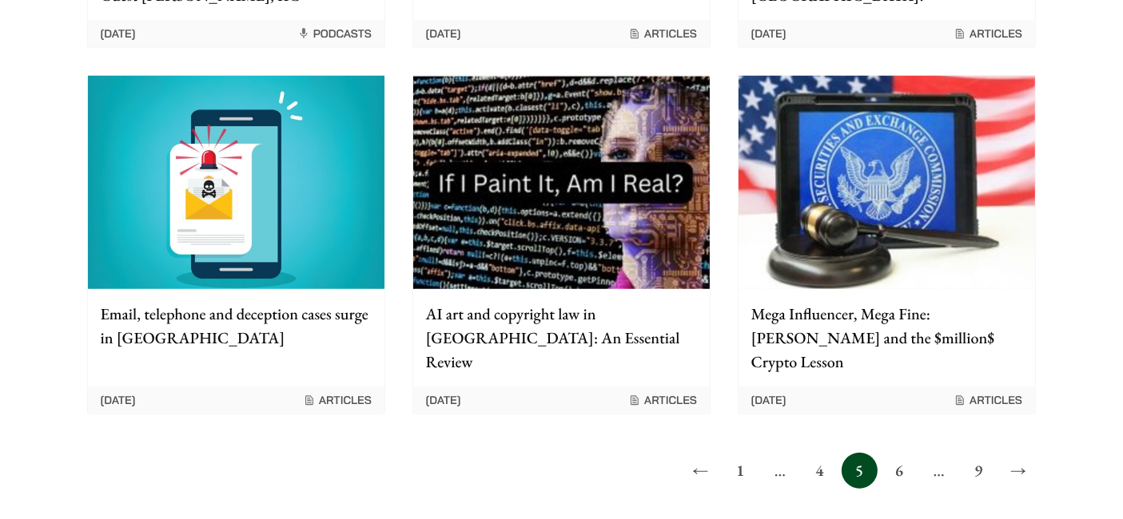
scroll to position [1420, 0]
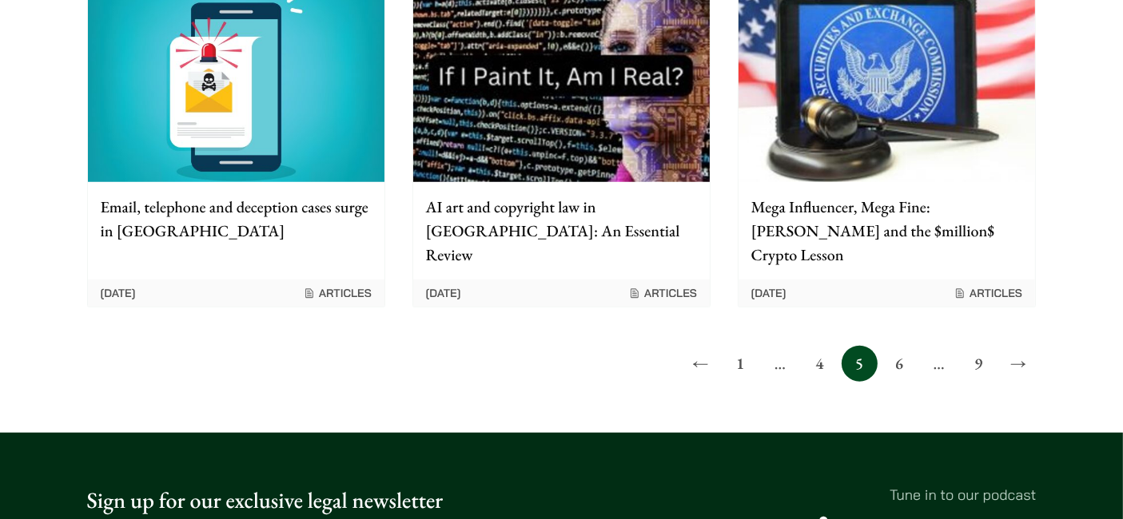
click at [906, 346] on link "6" at bounding box center [899, 364] width 36 height 36
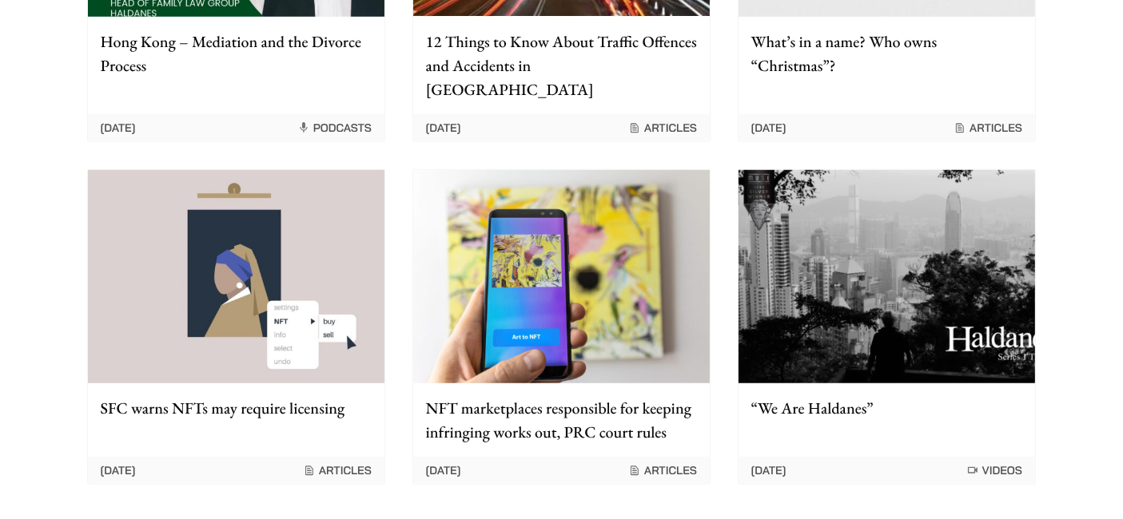
scroll to position [1479, 0]
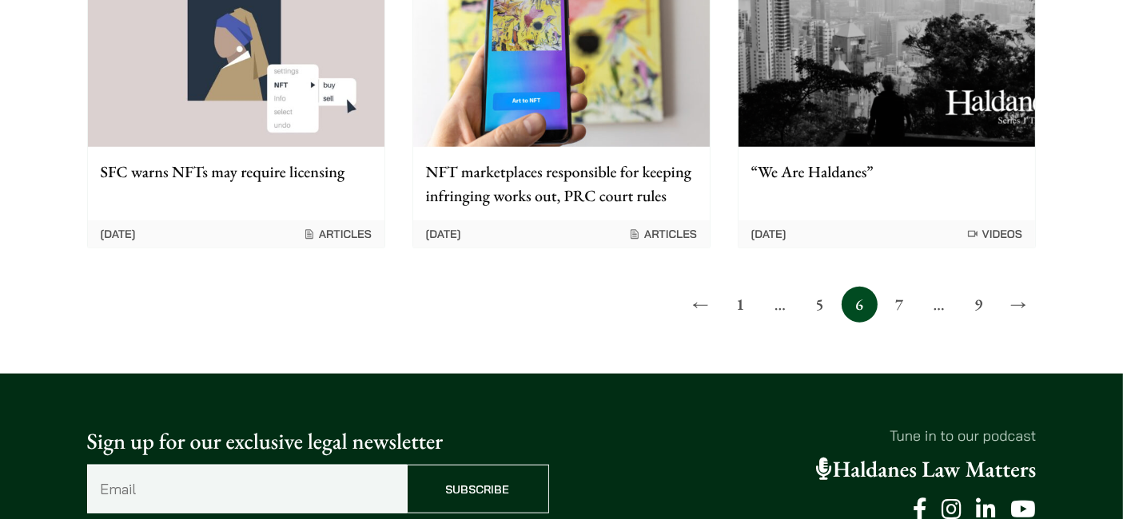
click at [909, 287] on link "7" at bounding box center [899, 305] width 36 height 36
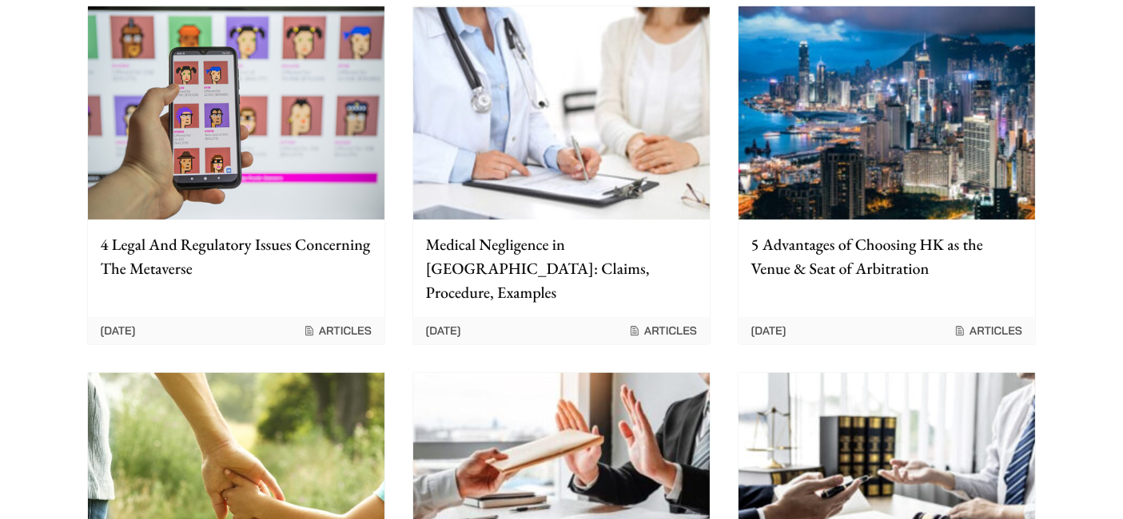
scroll to position [888, 0]
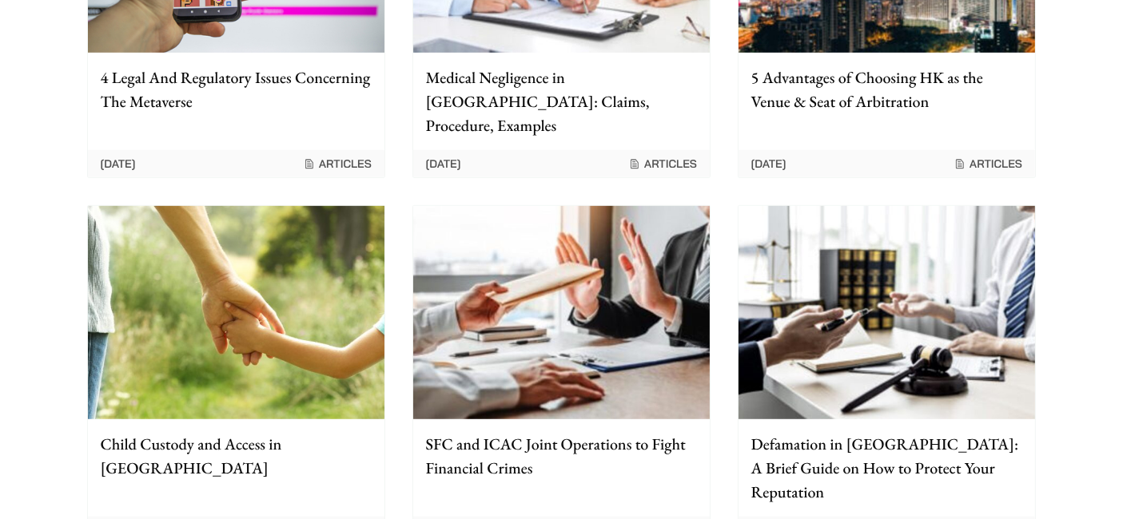
click at [192, 432] on p "Child Custody and Access in Hong Kong" at bounding box center [236, 456] width 271 height 48
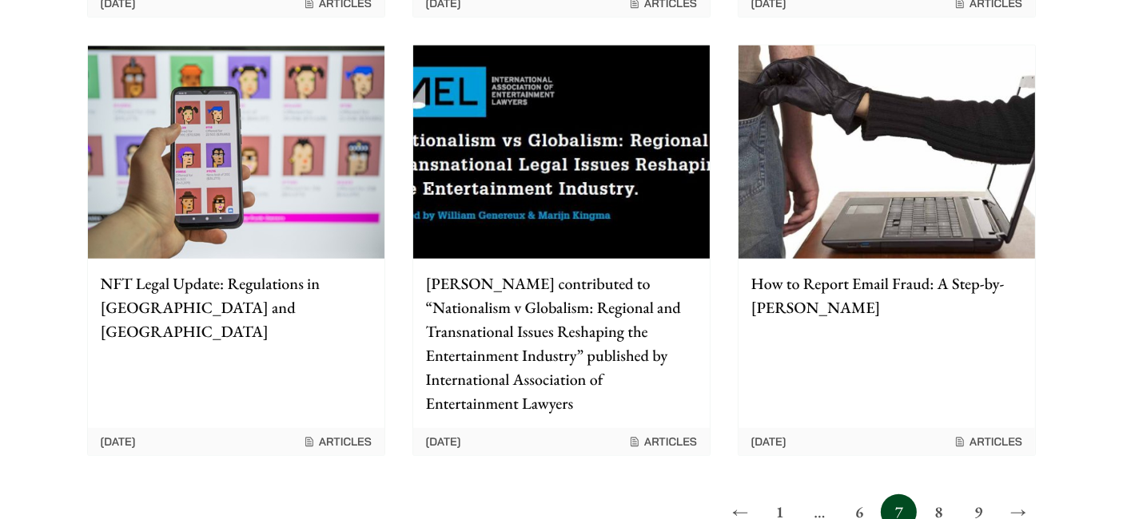
scroll to position [1420, 0]
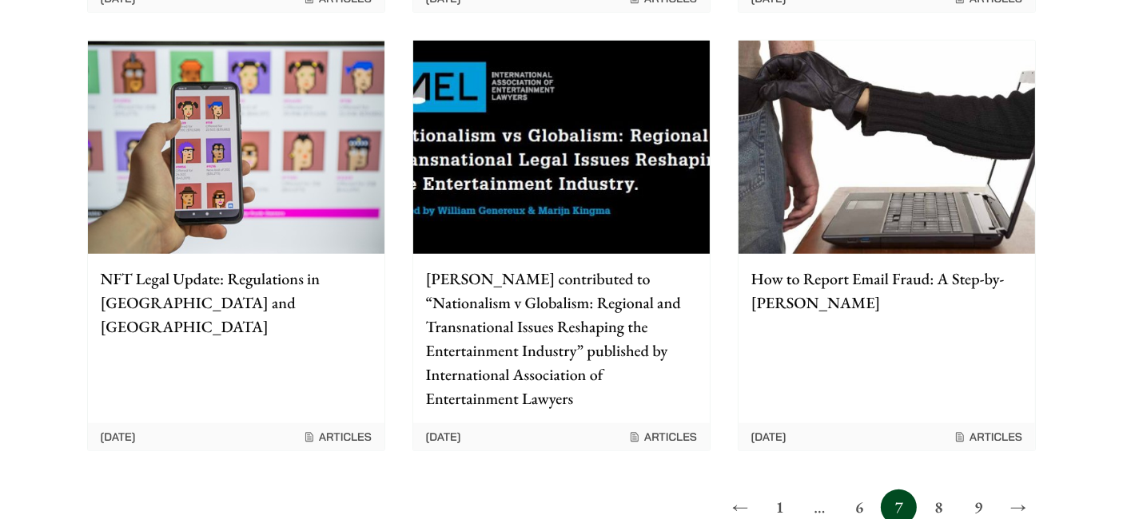
click at [840, 267] on p "How to Report Email Fraud: A Step-by-Step Guide" at bounding box center [886, 291] width 271 height 48
click at [937, 490] on link "8" at bounding box center [939, 508] width 36 height 36
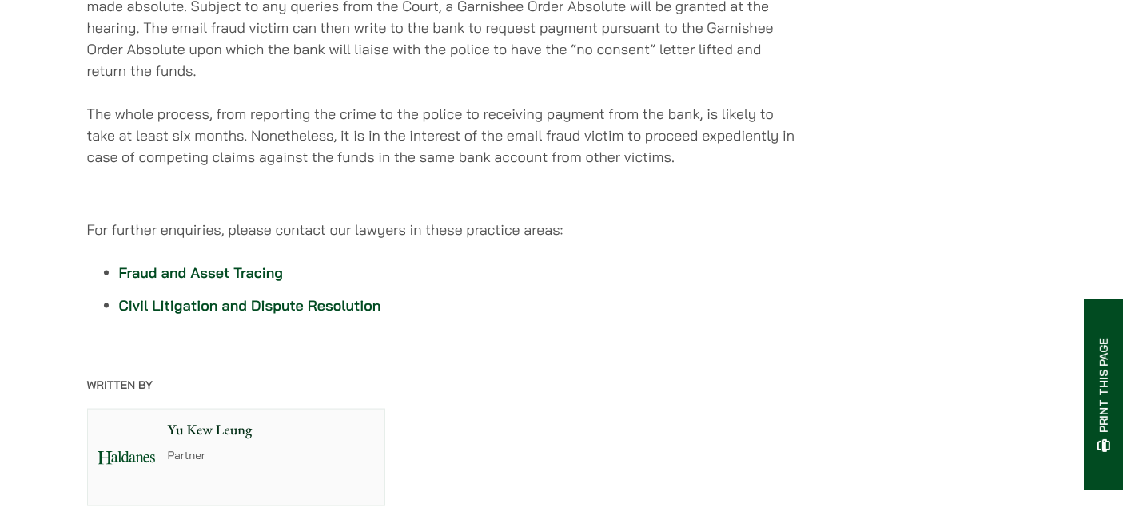
scroll to position [2130, 0]
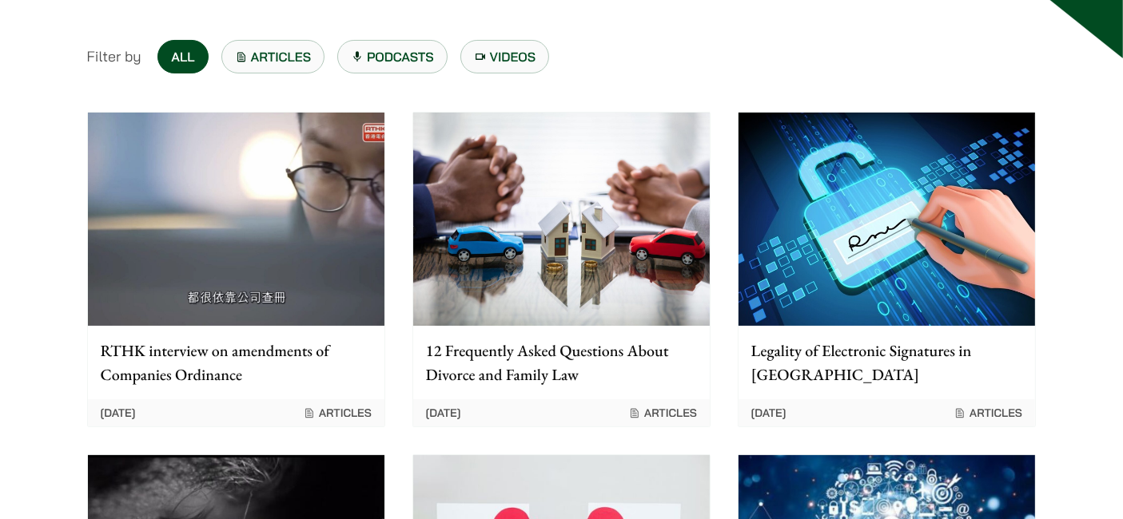
scroll to position [355, 0]
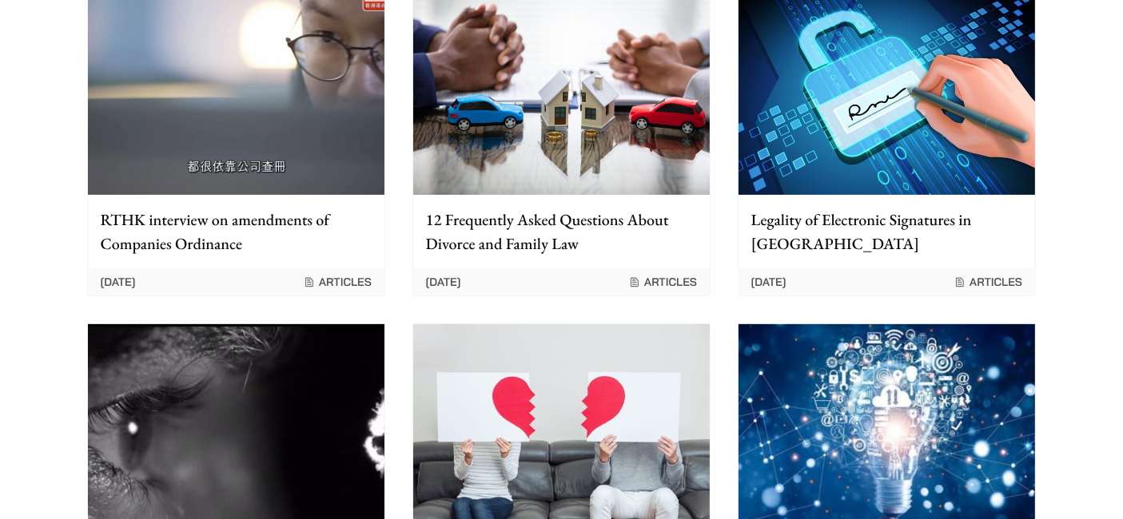
click at [502, 232] on p "12 Frequently Asked Questions About Divorce and Family Law" at bounding box center [561, 232] width 271 height 48
click at [835, 220] on p "Legality of Electronic Signatures in [GEOGRAPHIC_DATA]" at bounding box center [886, 232] width 271 height 48
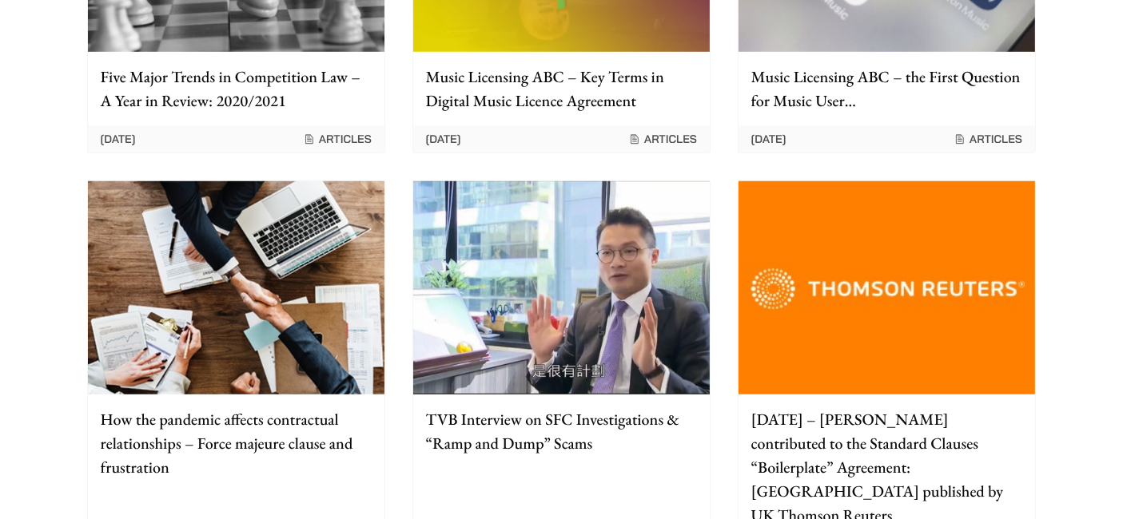
scroll to position [1302, 0]
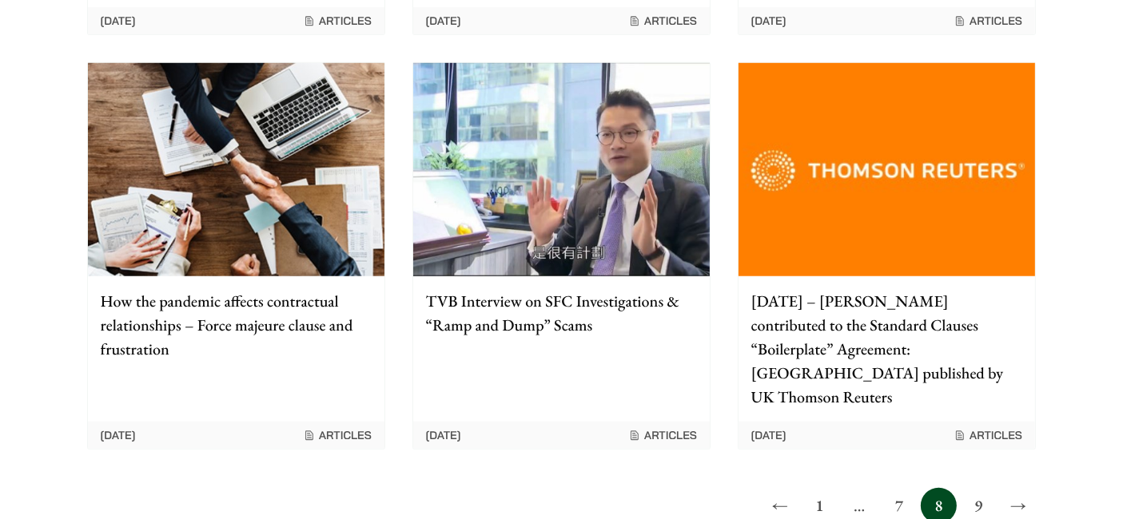
click at [976, 488] on link "9" at bounding box center [979, 506] width 36 height 36
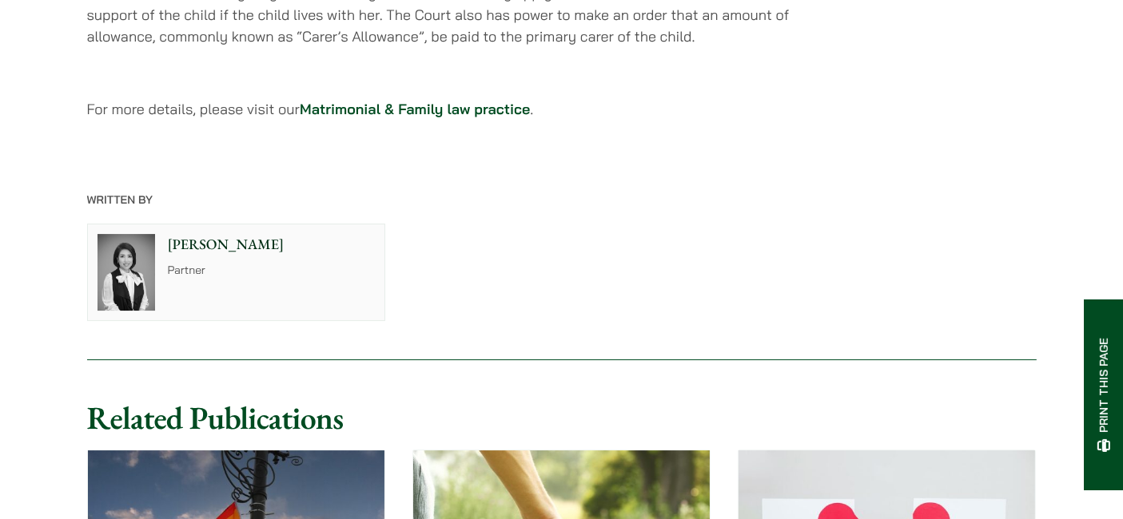
scroll to position [5075, 0]
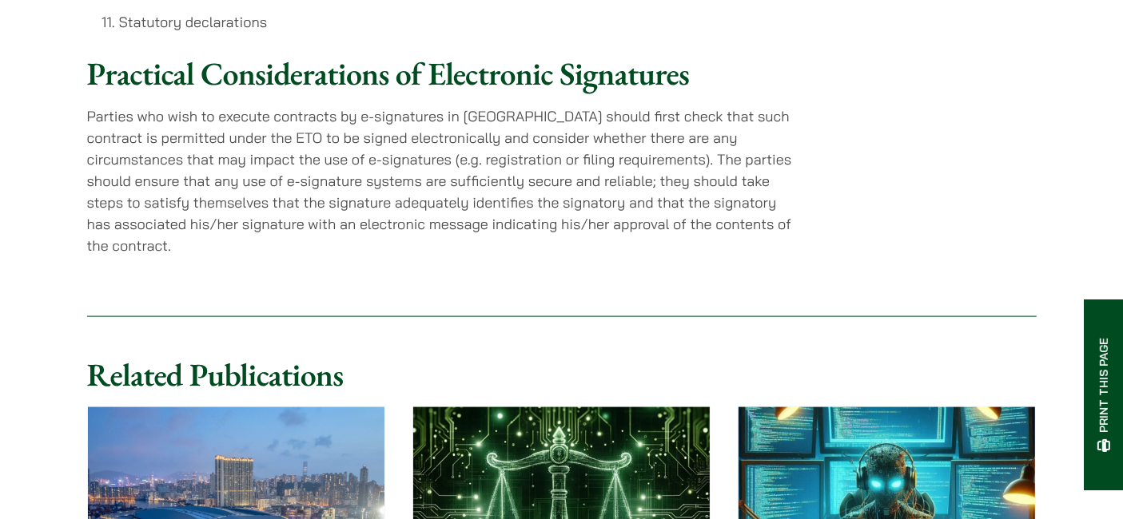
scroll to position [2026, 0]
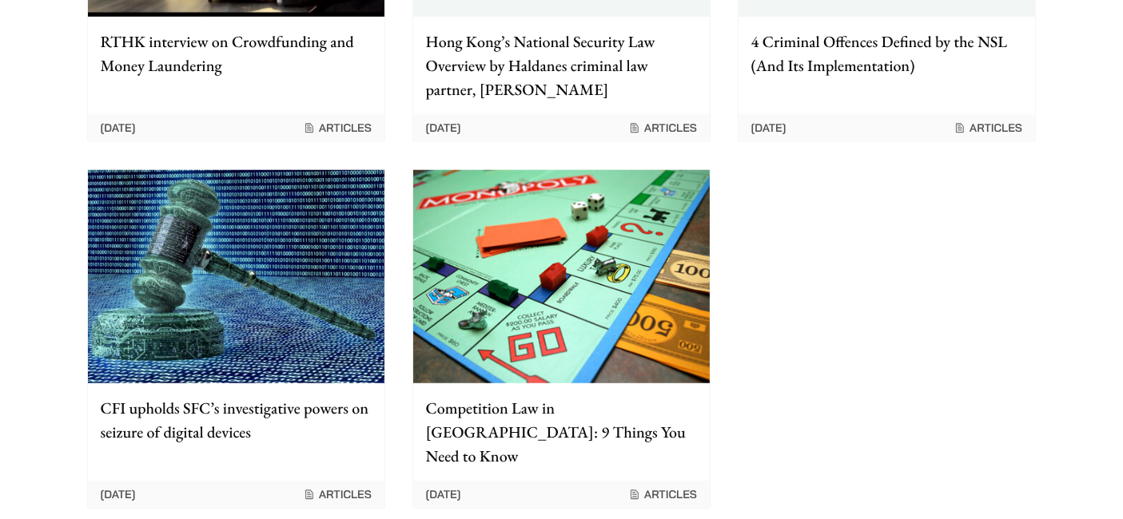
scroll to position [1302, 0]
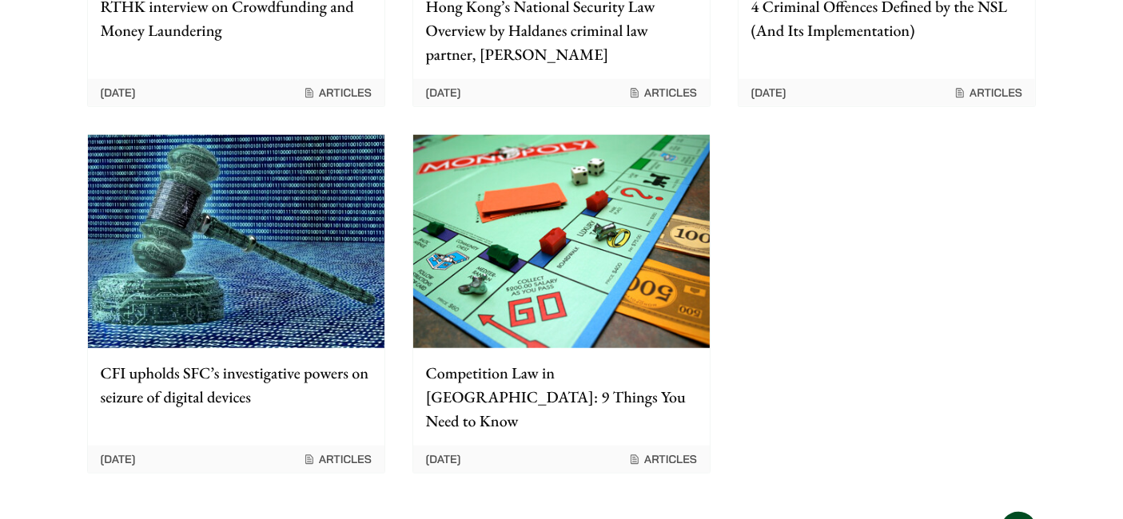
click at [187, 361] on p "CFI upholds SFC’s investigative powers on seizure of digital devices" at bounding box center [236, 385] width 271 height 48
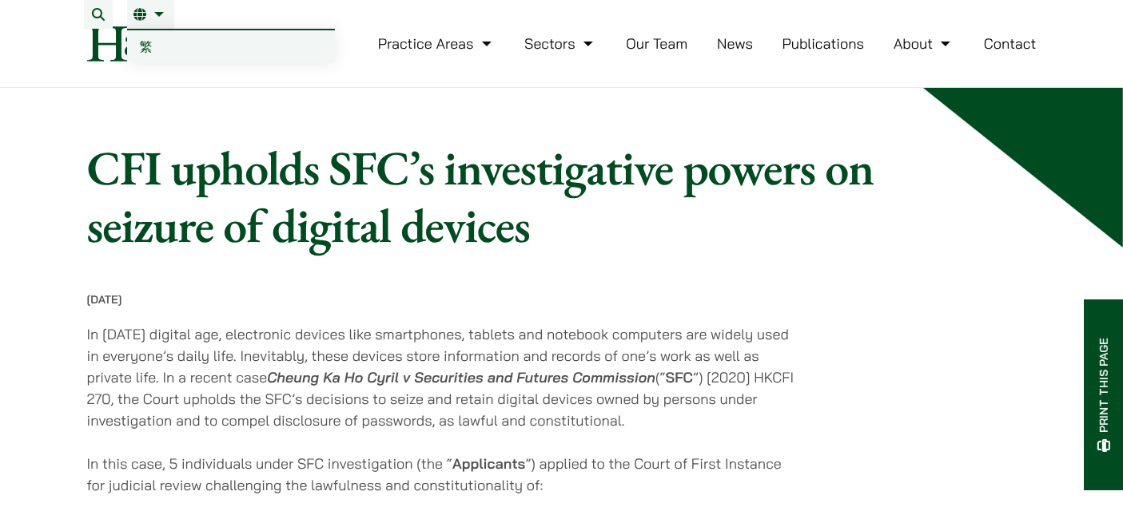
click at [150, 9] on link "EN" at bounding box center [150, 14] width 34 height 13
click at [154, 47] on link "繁" at bounding box center [231, 46] width 208 height 32
